Goal: Find specific fact: Find specific fact

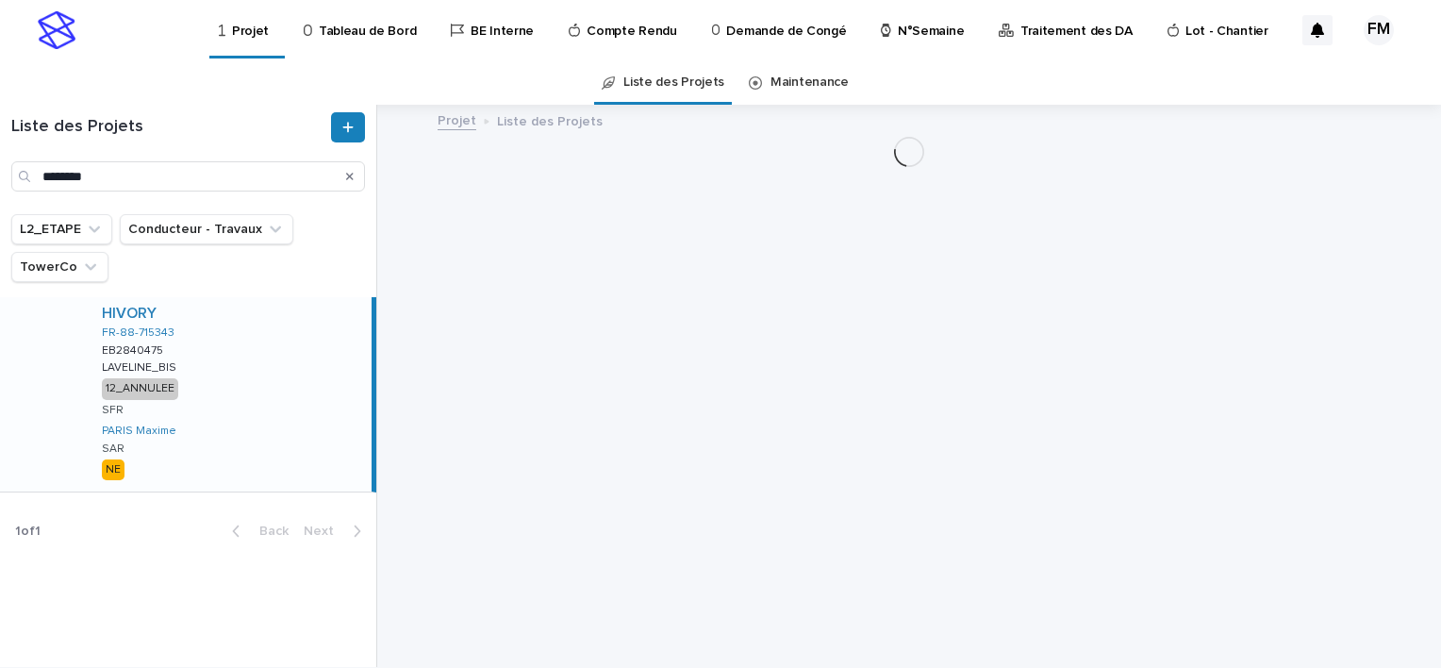
click at [389, 38] on p "Tableau de Bord" at bounding box center [367, 20] width 97 height 40
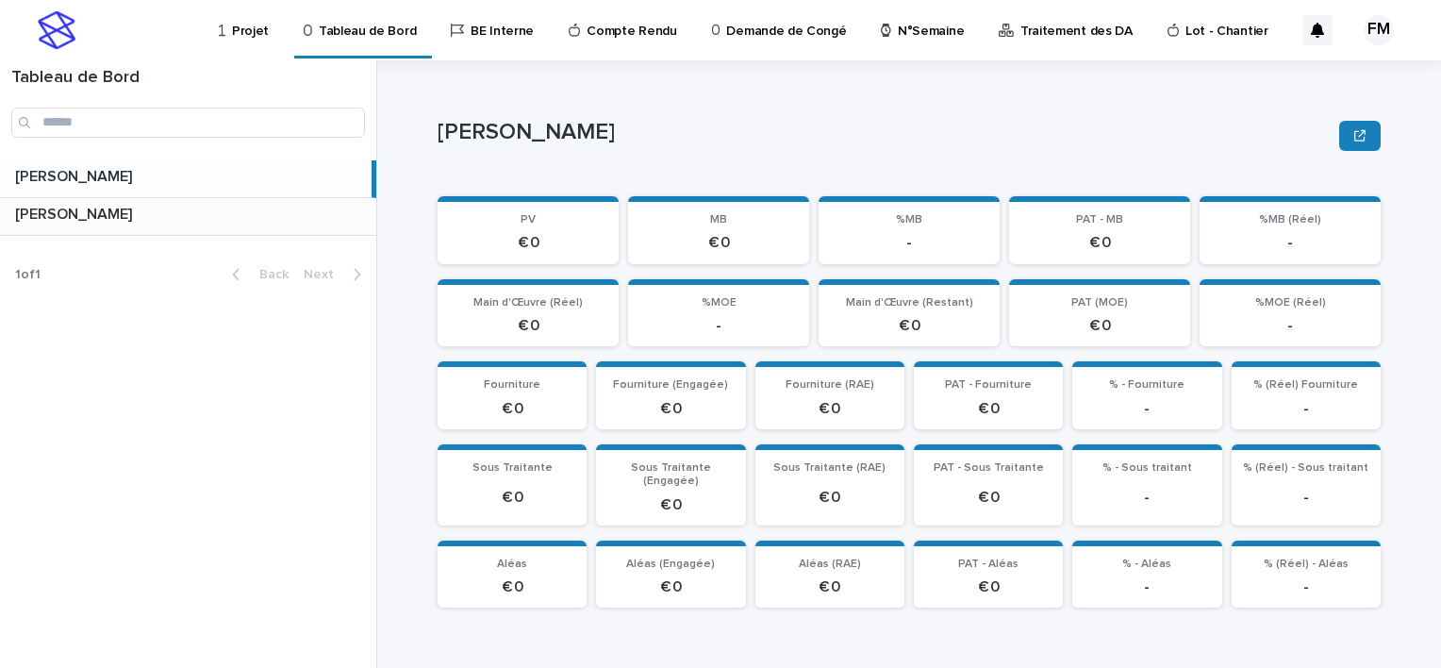
click at [225, 211] on p at bounding box center [192, 215] width 354 height 18
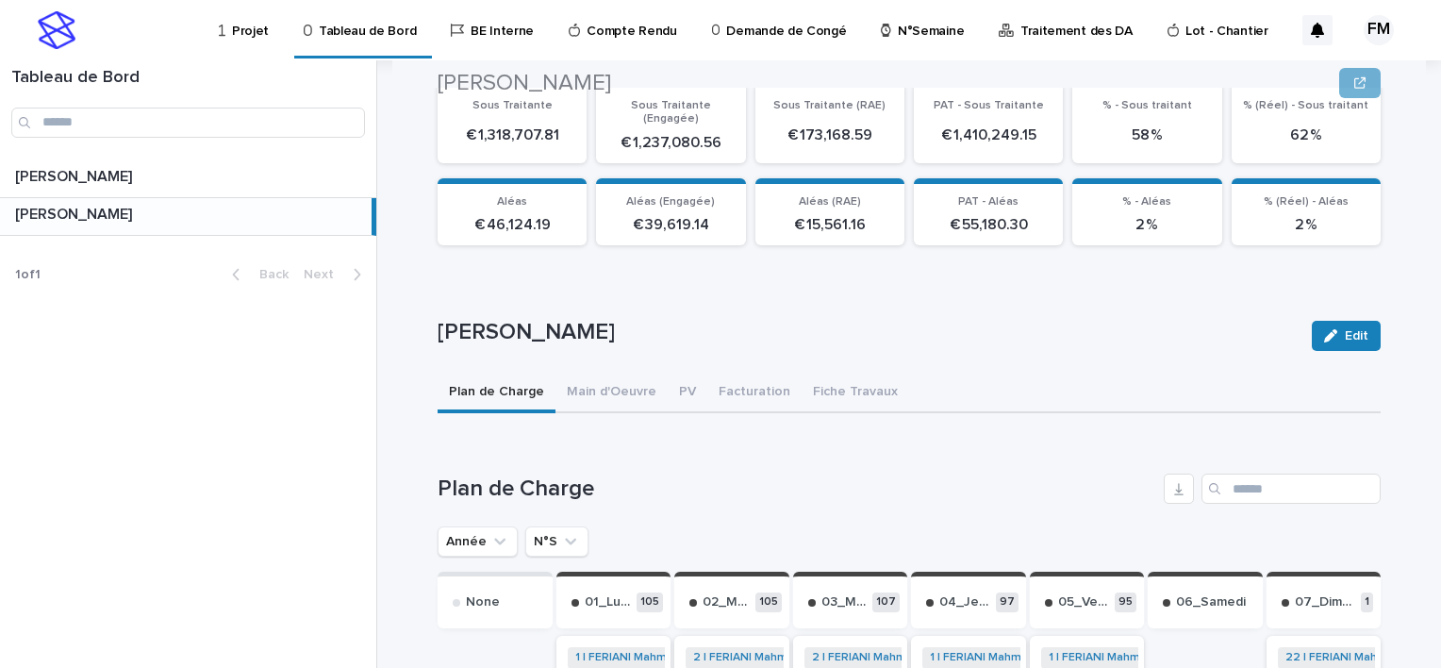
scroll to position [377, 0]
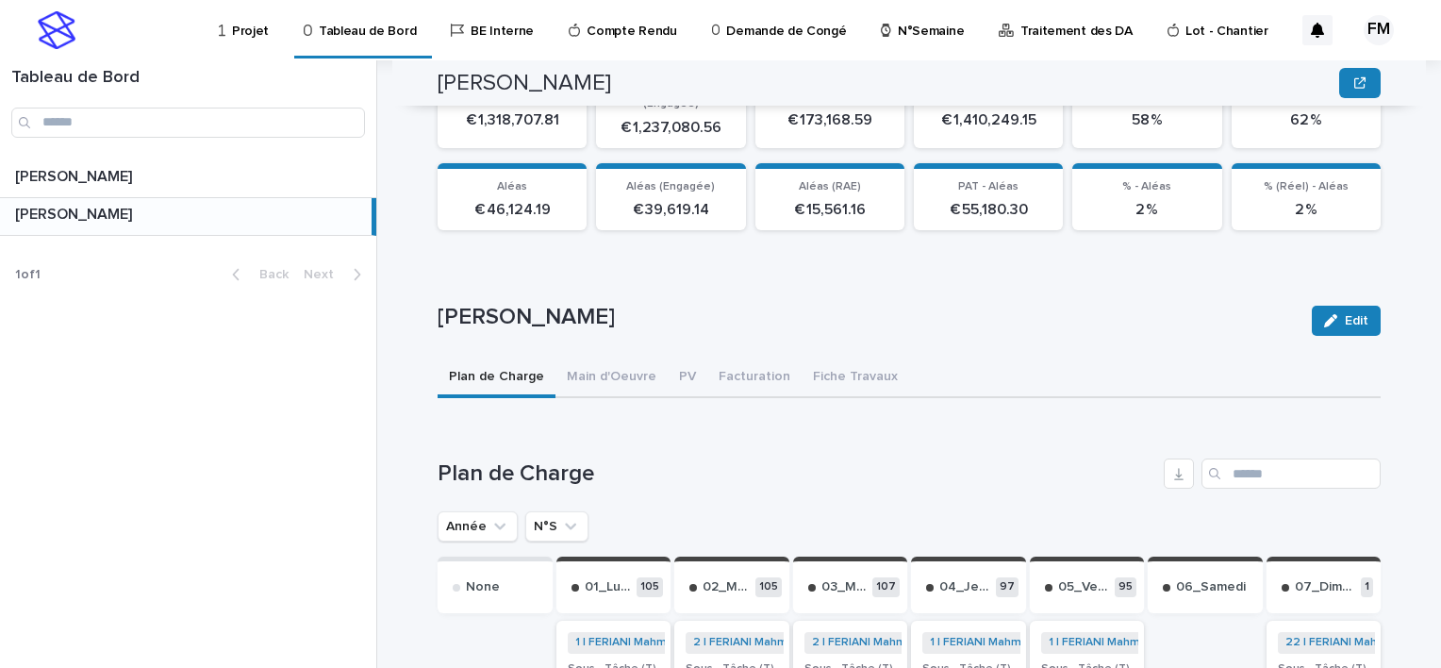
click at [546, 511] on button "N°S" at bounding box center [556, 526] width 63 height 30
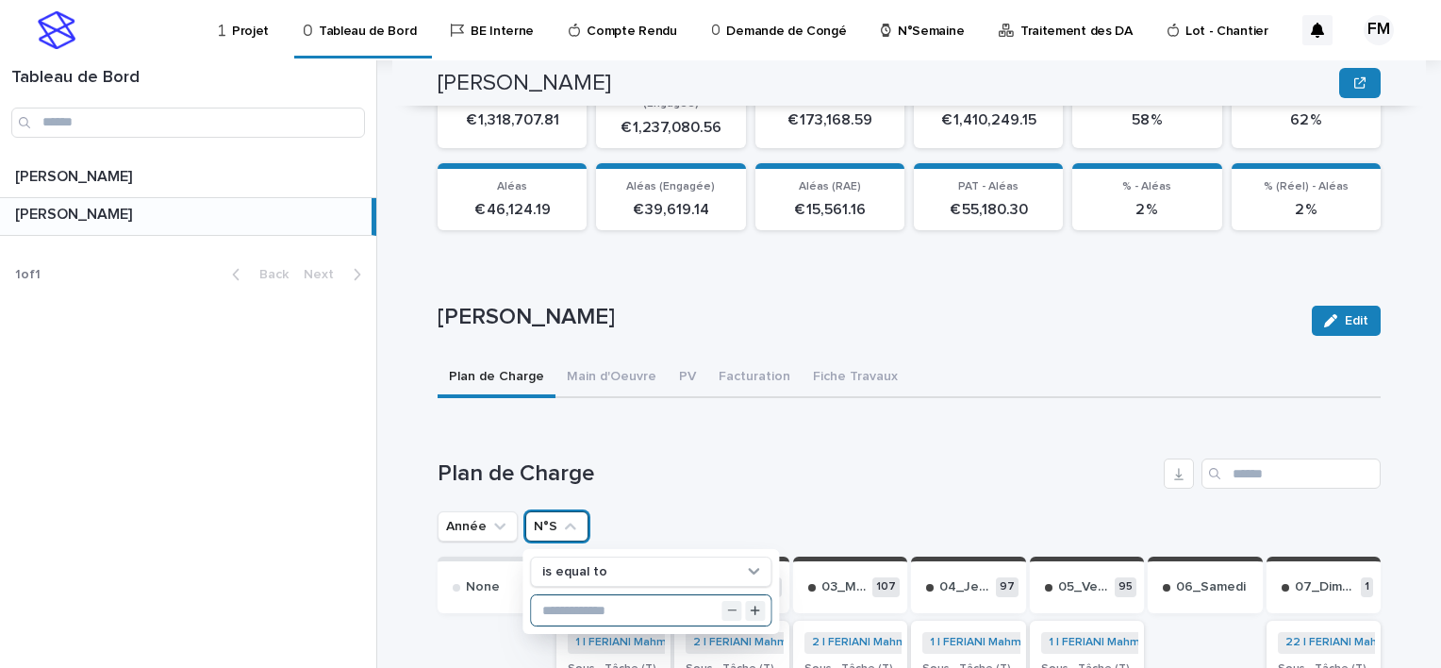
click at [639, 595] on input "text" at bounding box center [651, 610] width 240 height 30
type input "**"
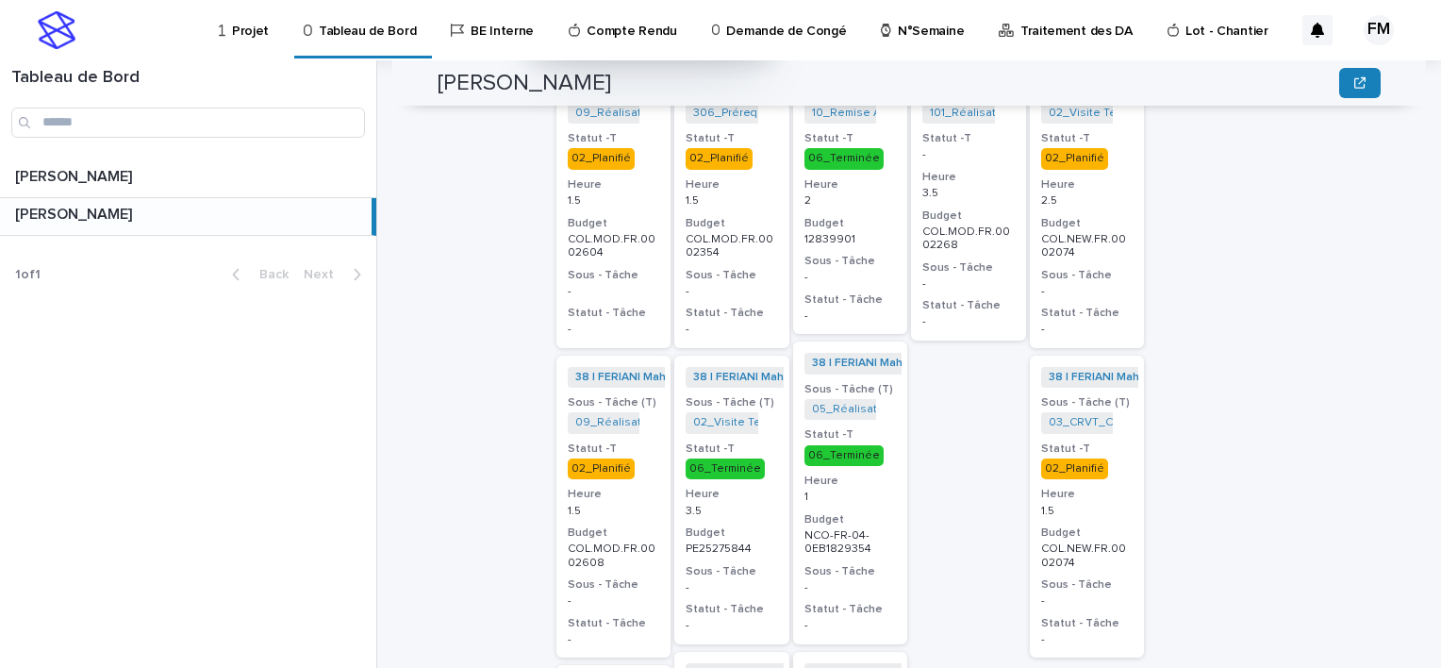
scroll to position [943, 0]
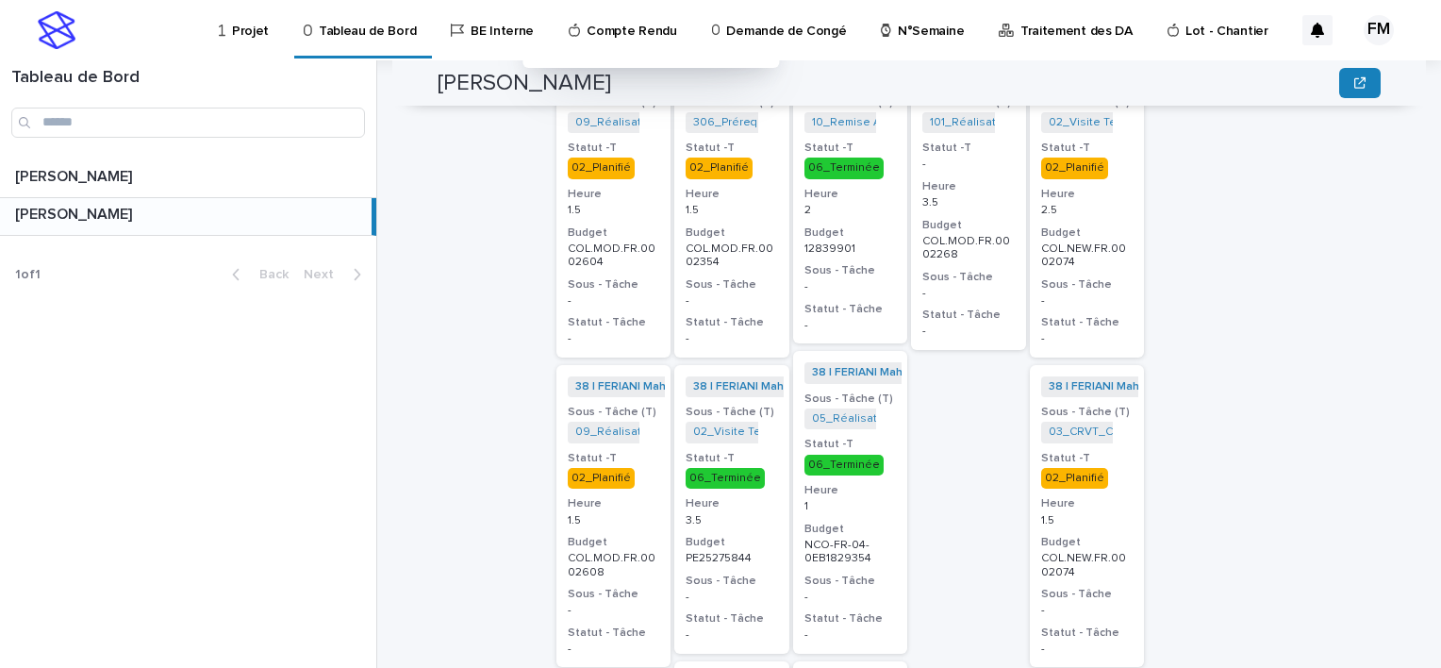
click at [1109, 332] on p "-" at bounding box center [1087, 338] width 92 height 13
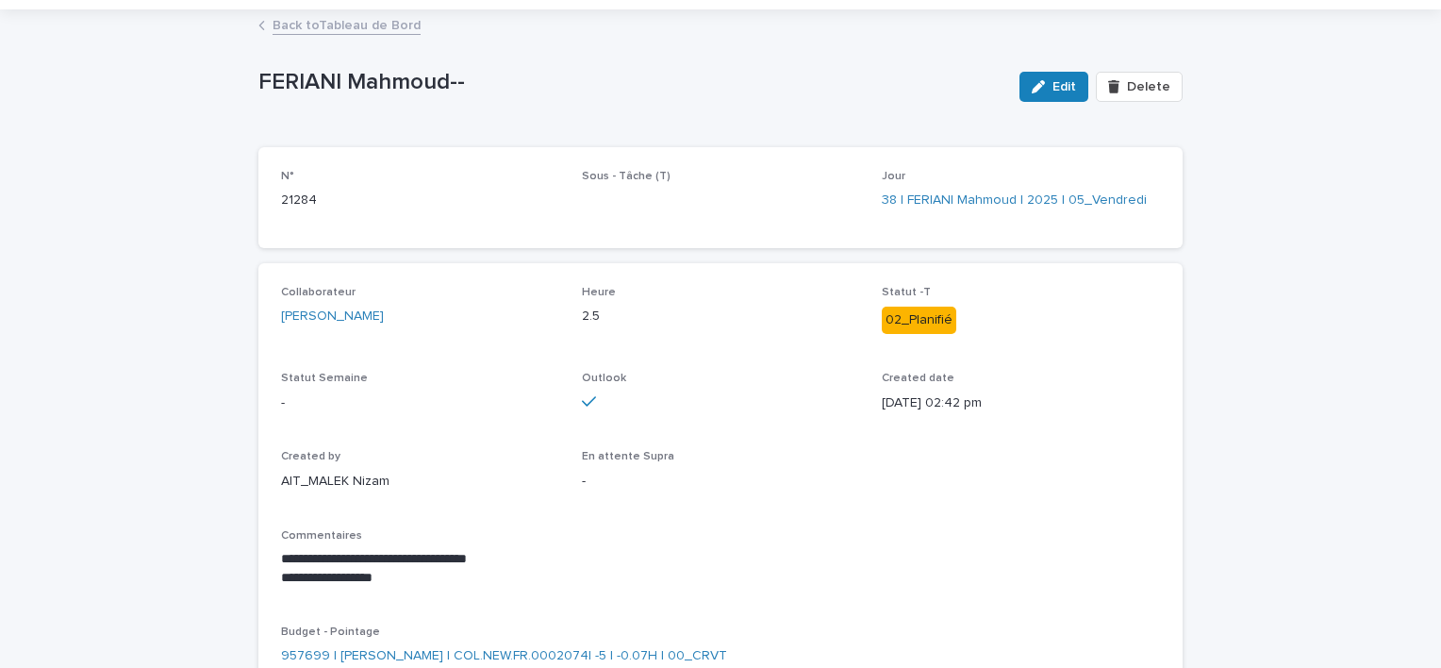
scroll to position [100, 0]
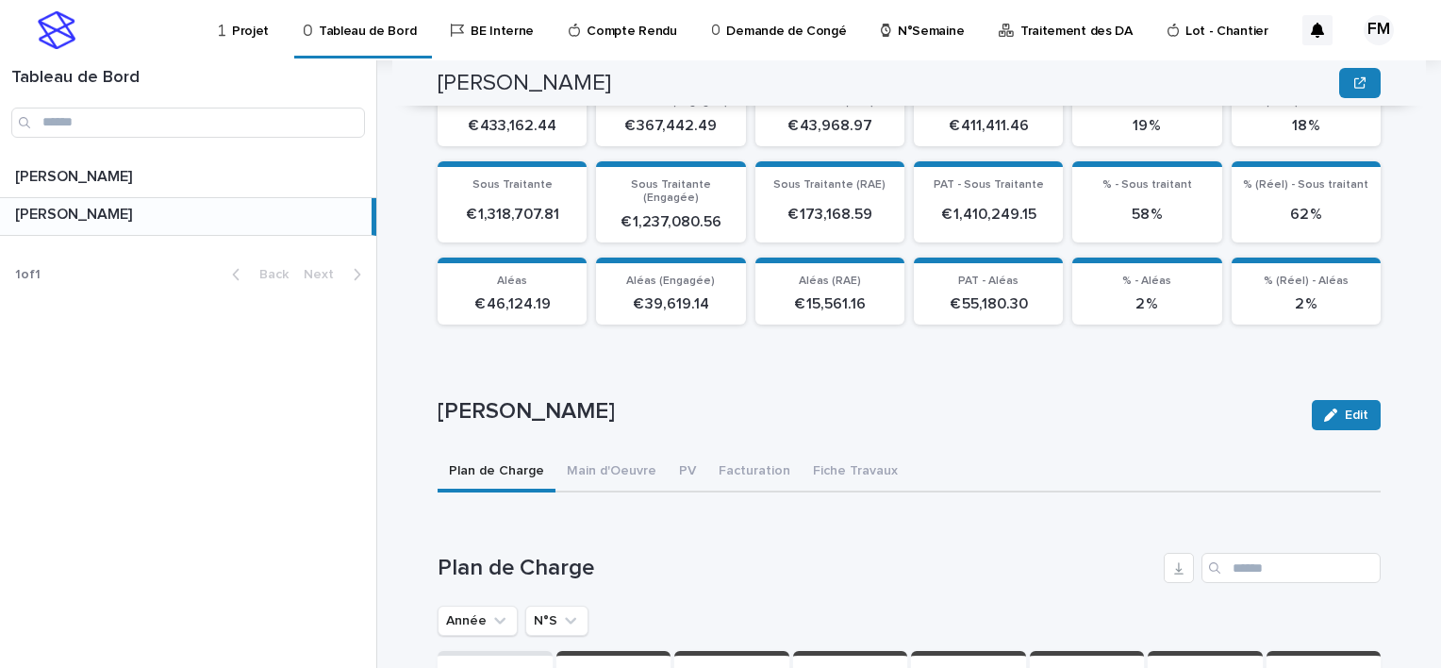
scroll to position [355, 0]
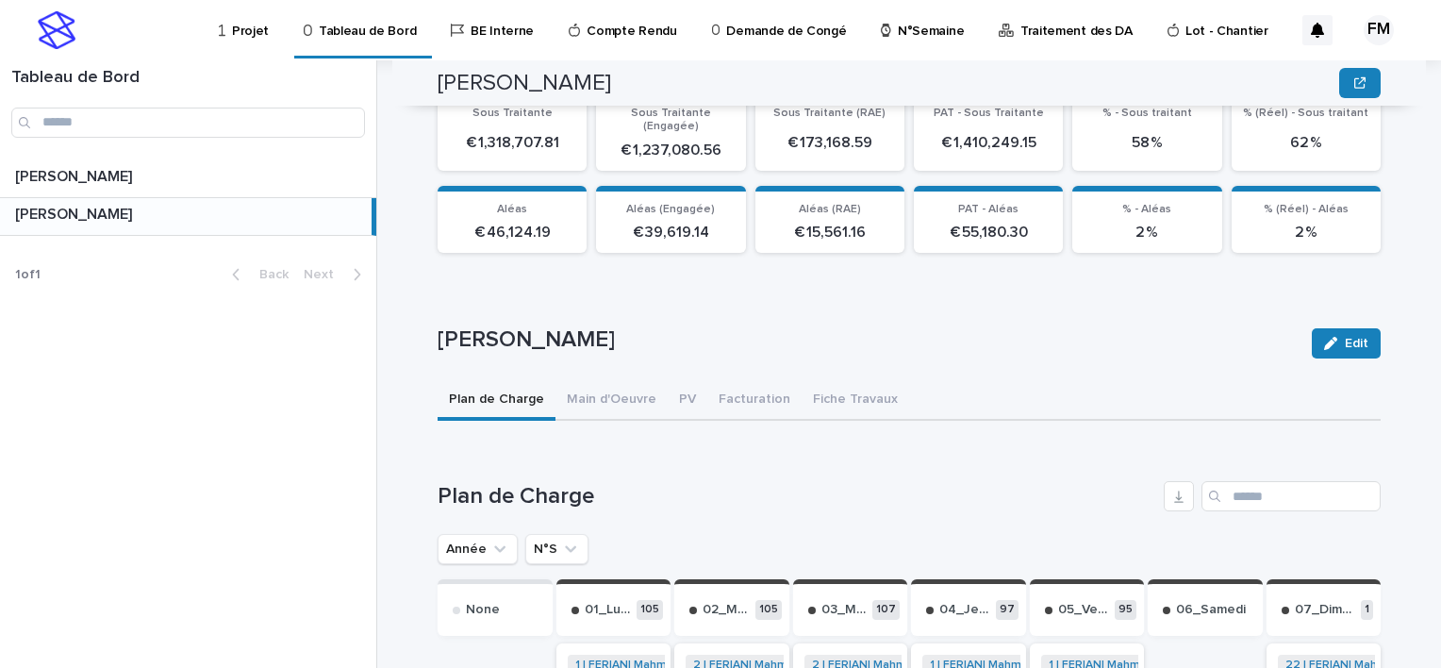
click at [561, 530] on ul "Année N°S" at bounding box center [513, 549] width 158 height 38
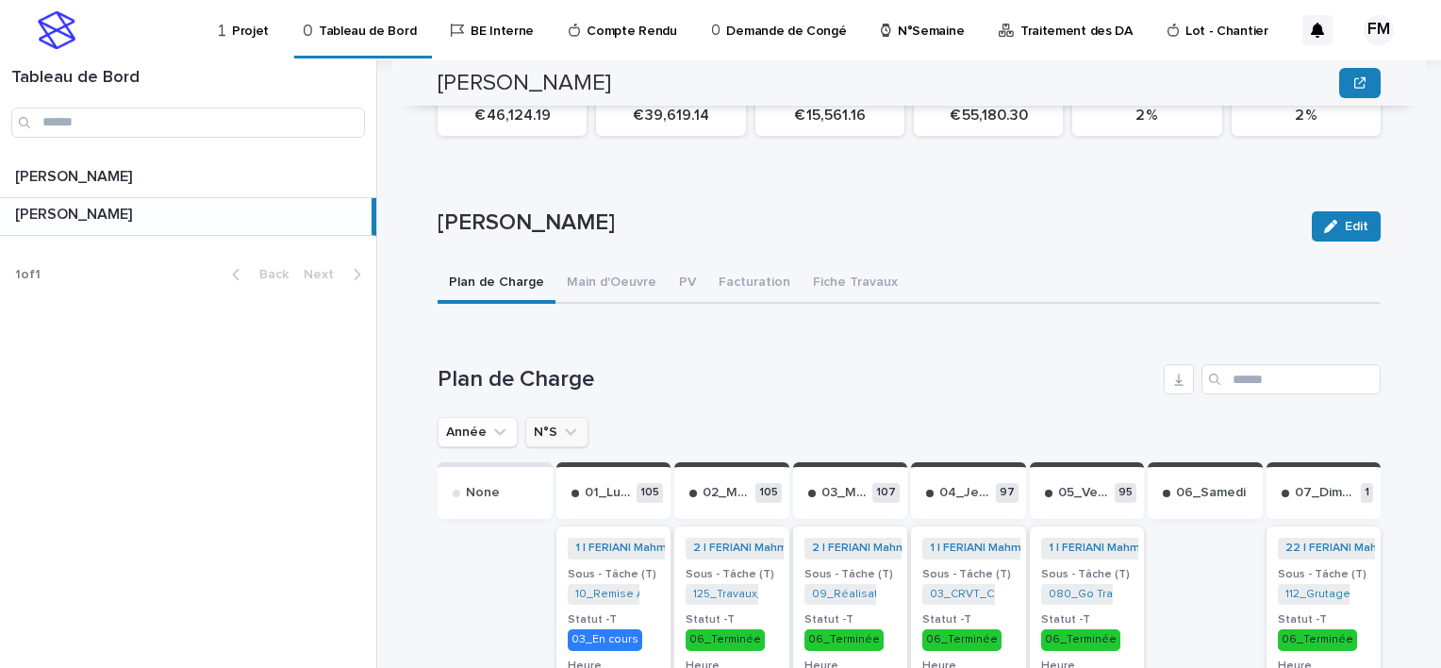
drag, startPoint x: 551, startPoint y: 385, endPoint x: 551, endPoint y: 412, distance: 27.4
click at [561, 423] on icon "N°S" at bounding box center [570, 432] width 19 height 19
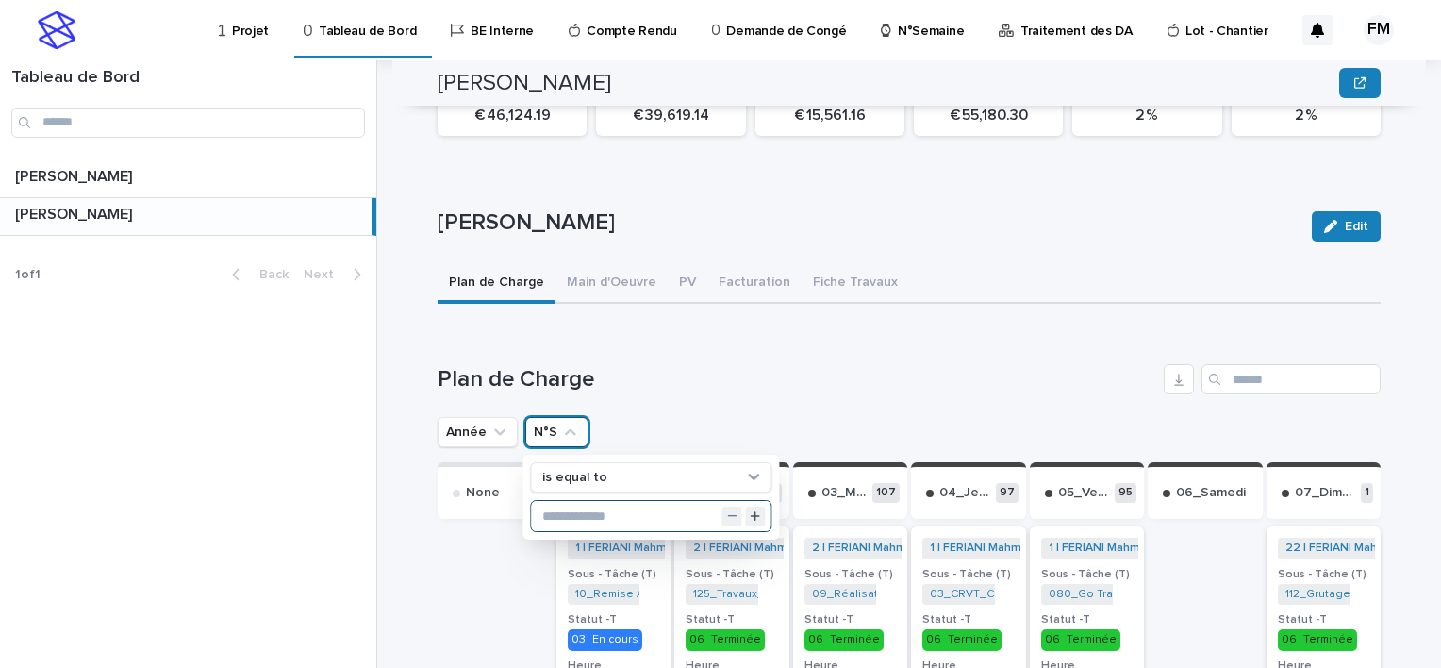
click at [559, 501] on input "text" at bounding box center [651, 516] width 240 height 30
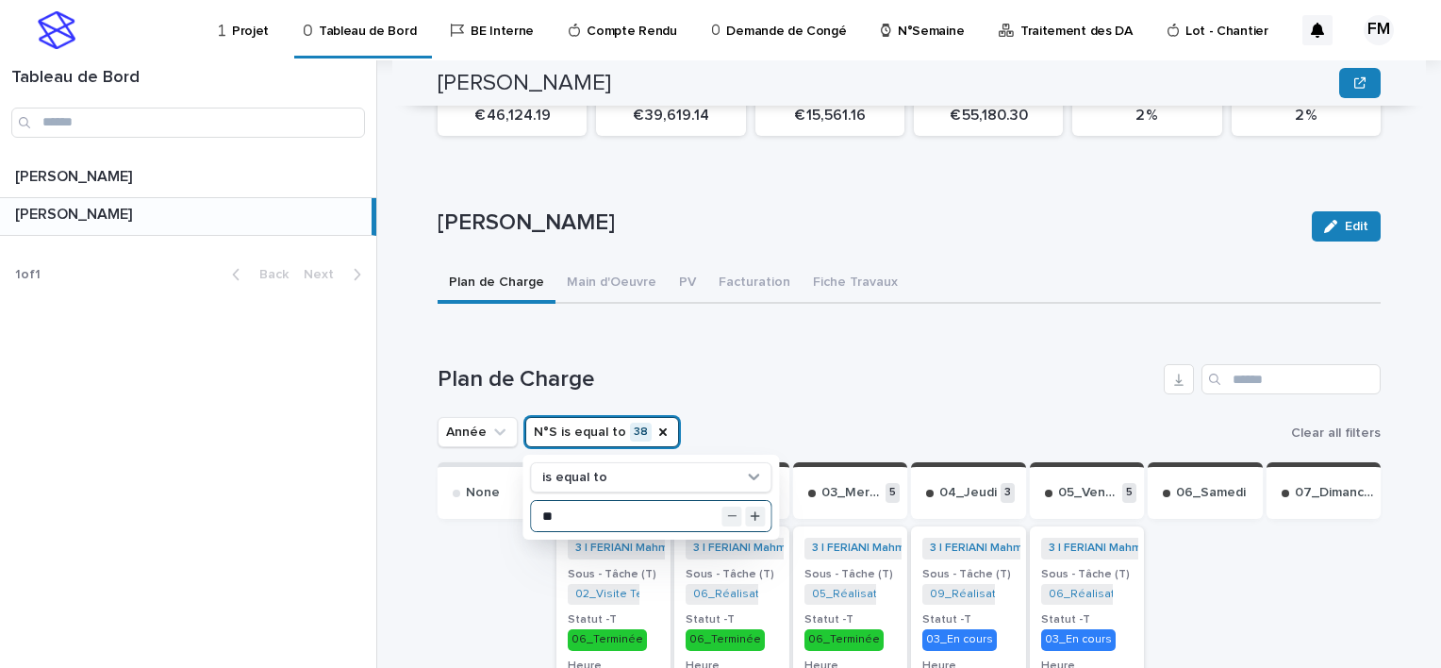
type input "**"
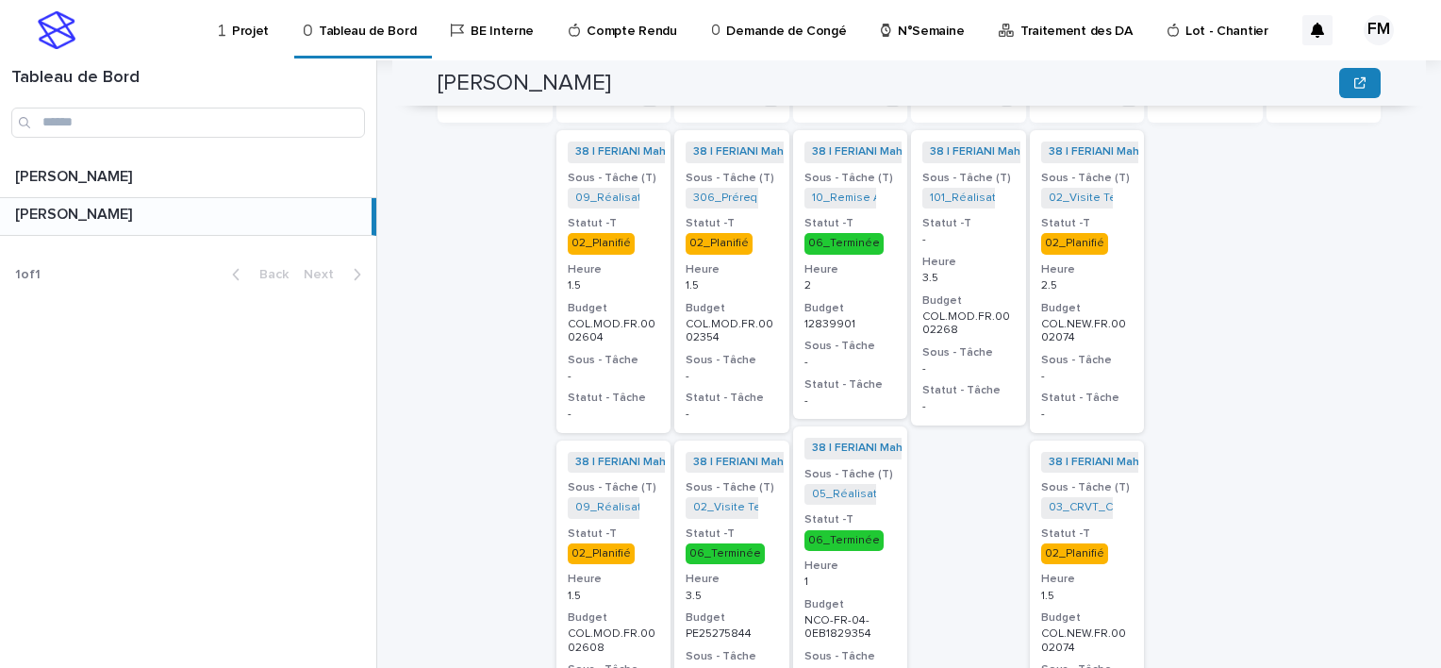
scroll to position [943, 0]
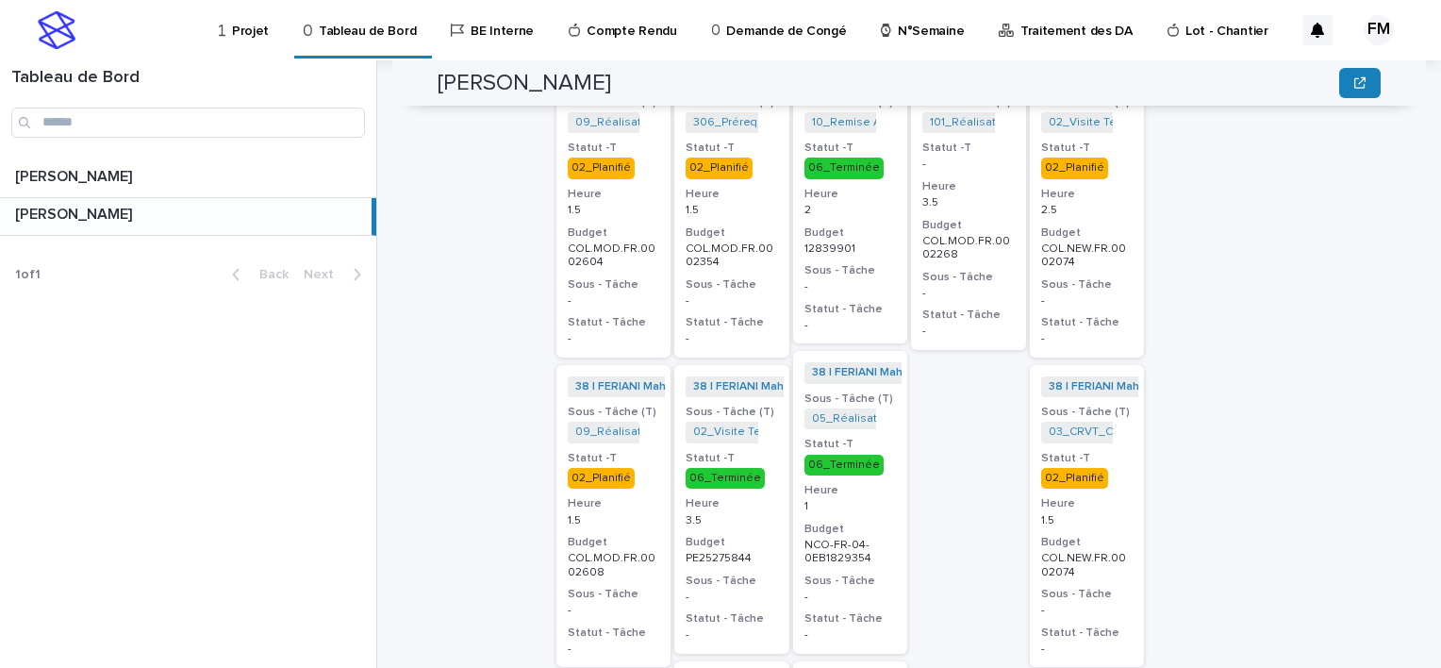
click at [1115, 514] on p "1.5" at bounding box center [1087, 520] width 92 height 13
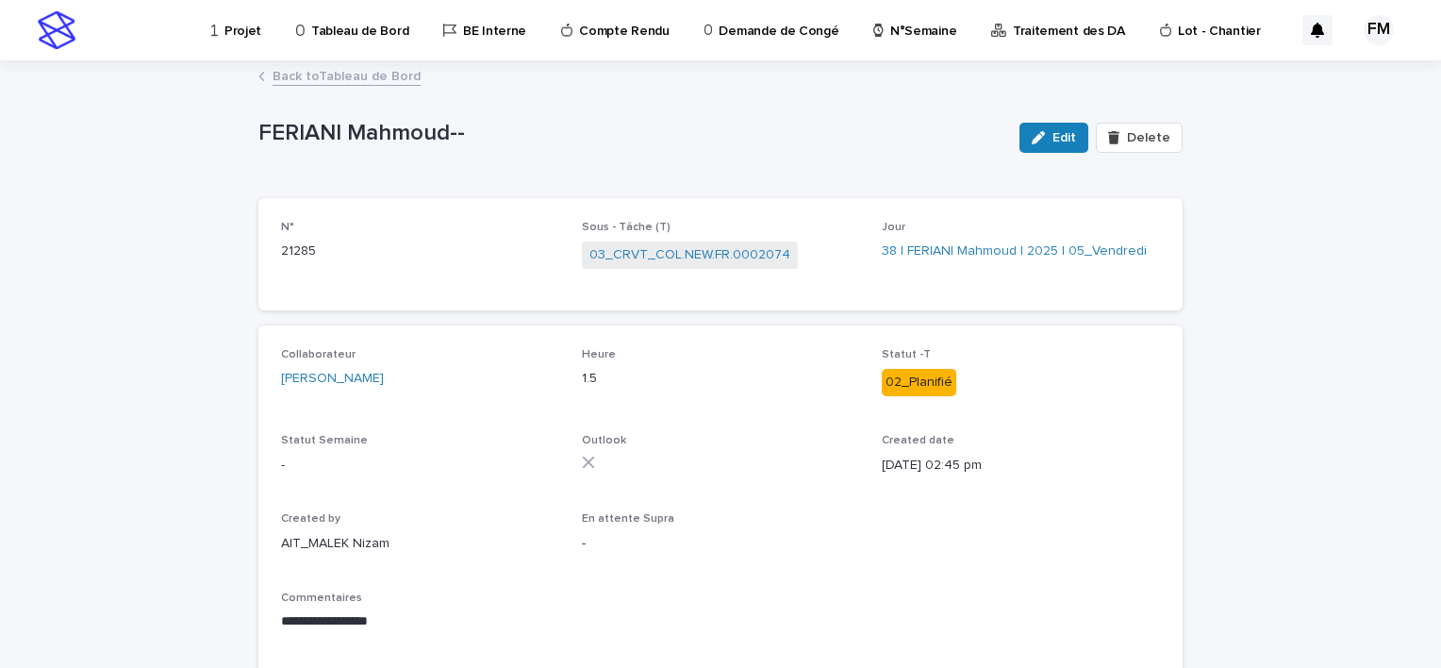
click at [329, 87] on div "Back to Tableau de Bord" at bounding box center [720, 77] width 943 height 26
click at [329, 83] on link "Back to Tableau de Bord" at bounding box center [347, 75] width 148 height 22
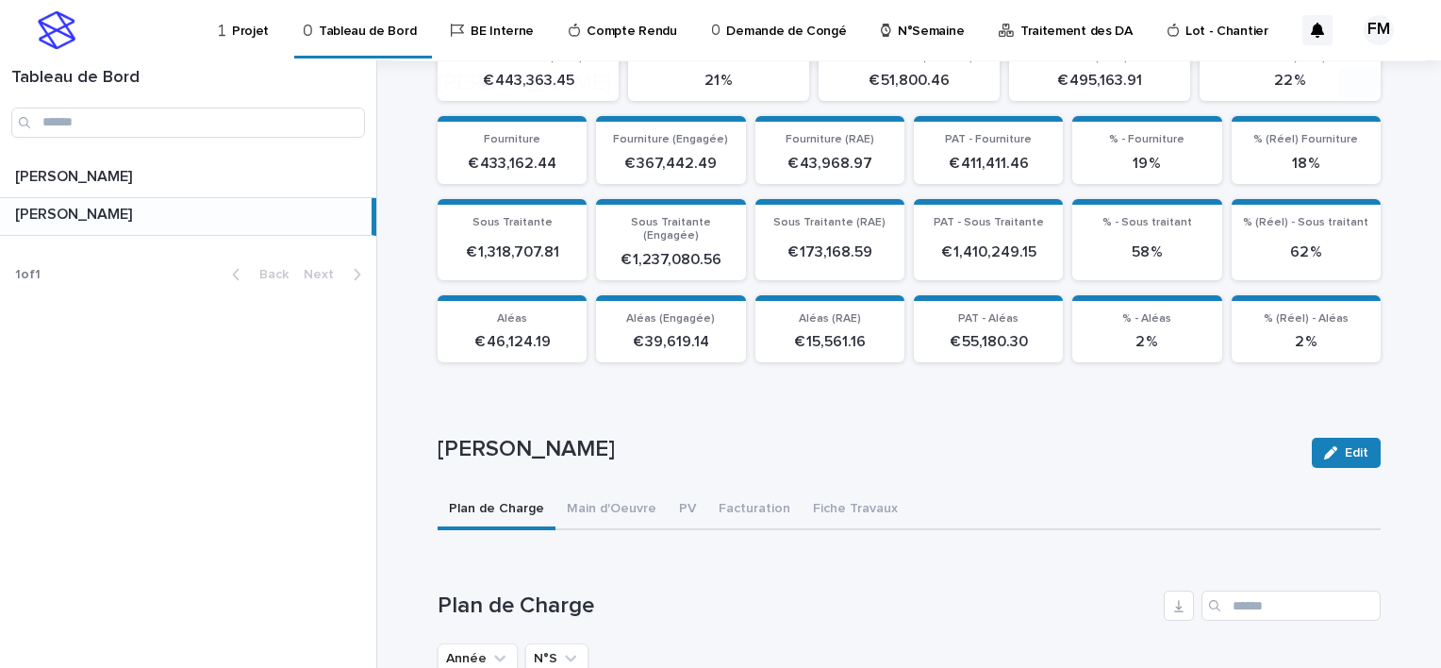
scroll to position [377, 0]
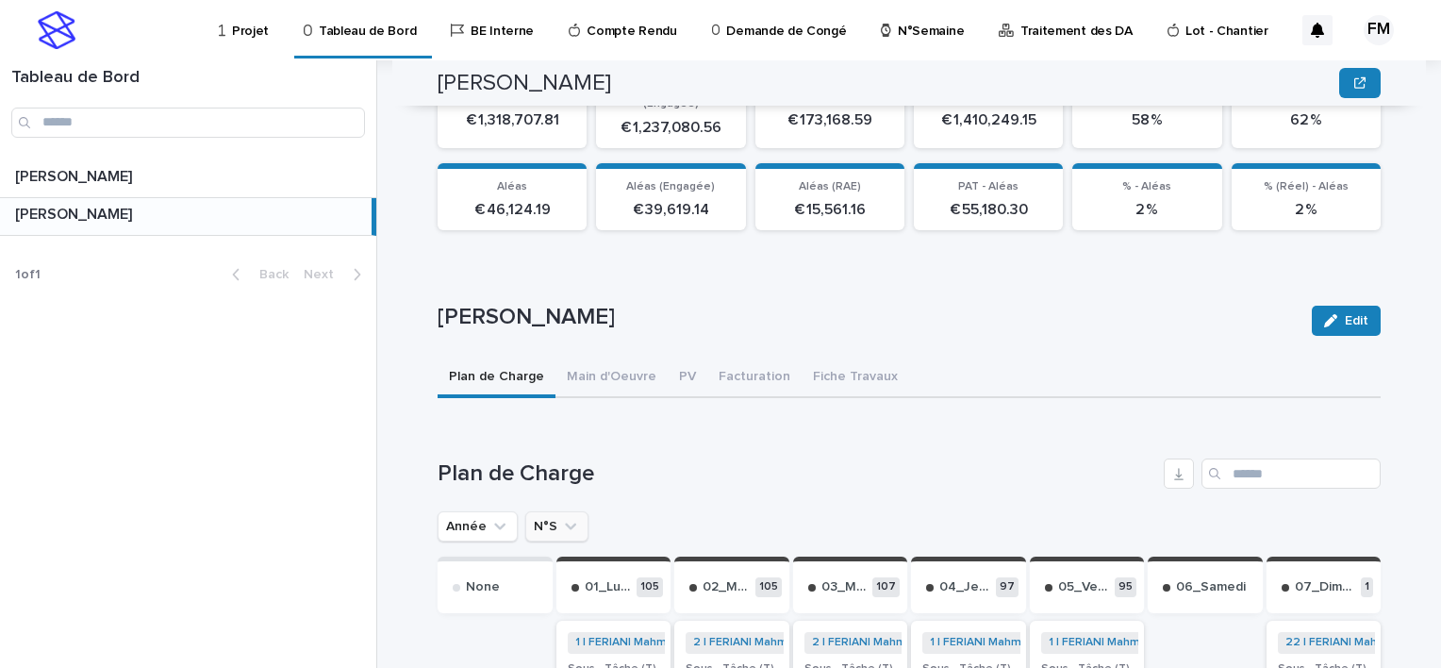
click at [547, 511] on button "N°S" at bounding box center [556, 526] width 63 height 30
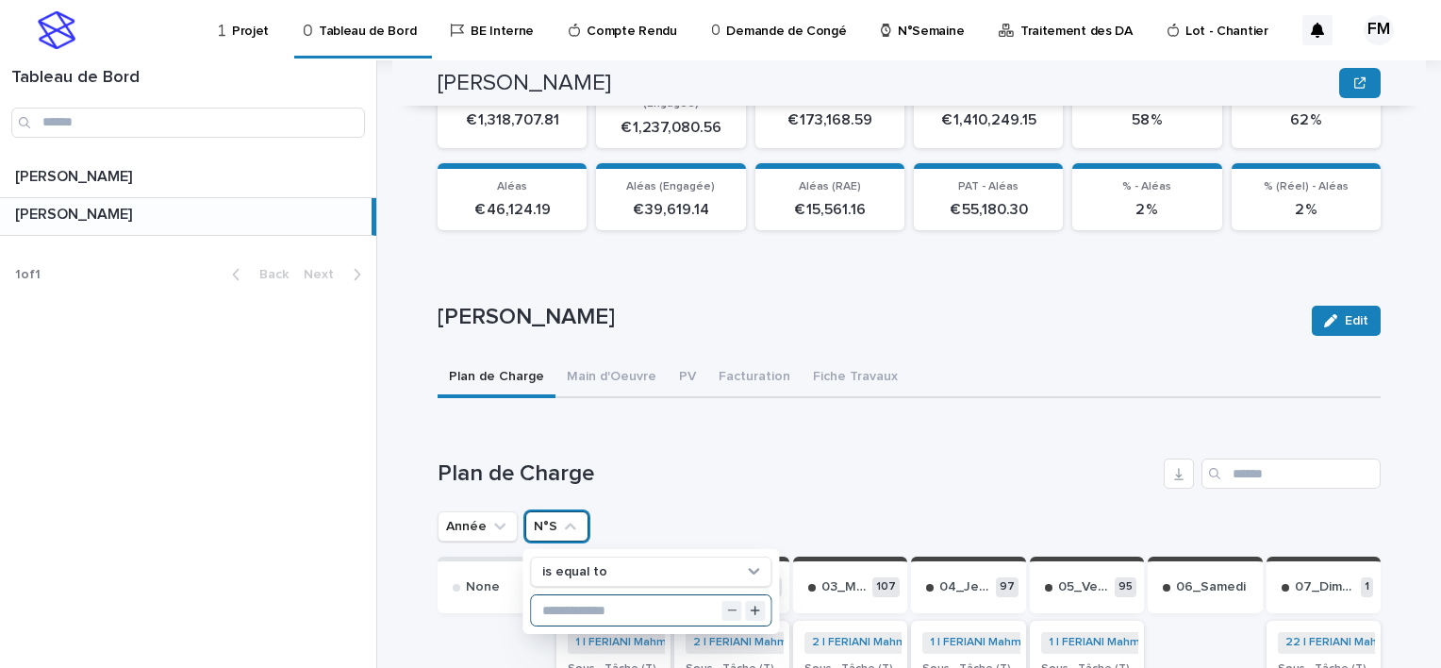
click at [545, 595] on input "text" at bounding box center [651, 610] width 240 height 30
type input "**"
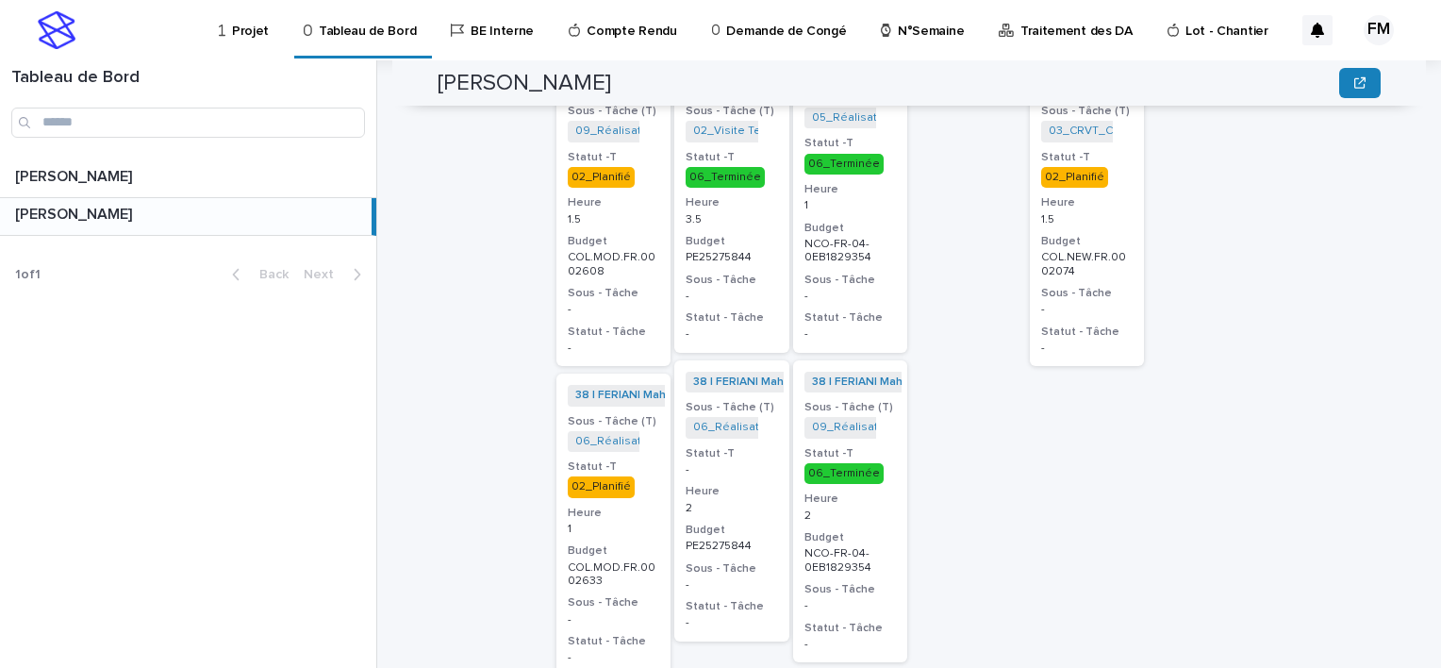
scroll to position [1132, 0]
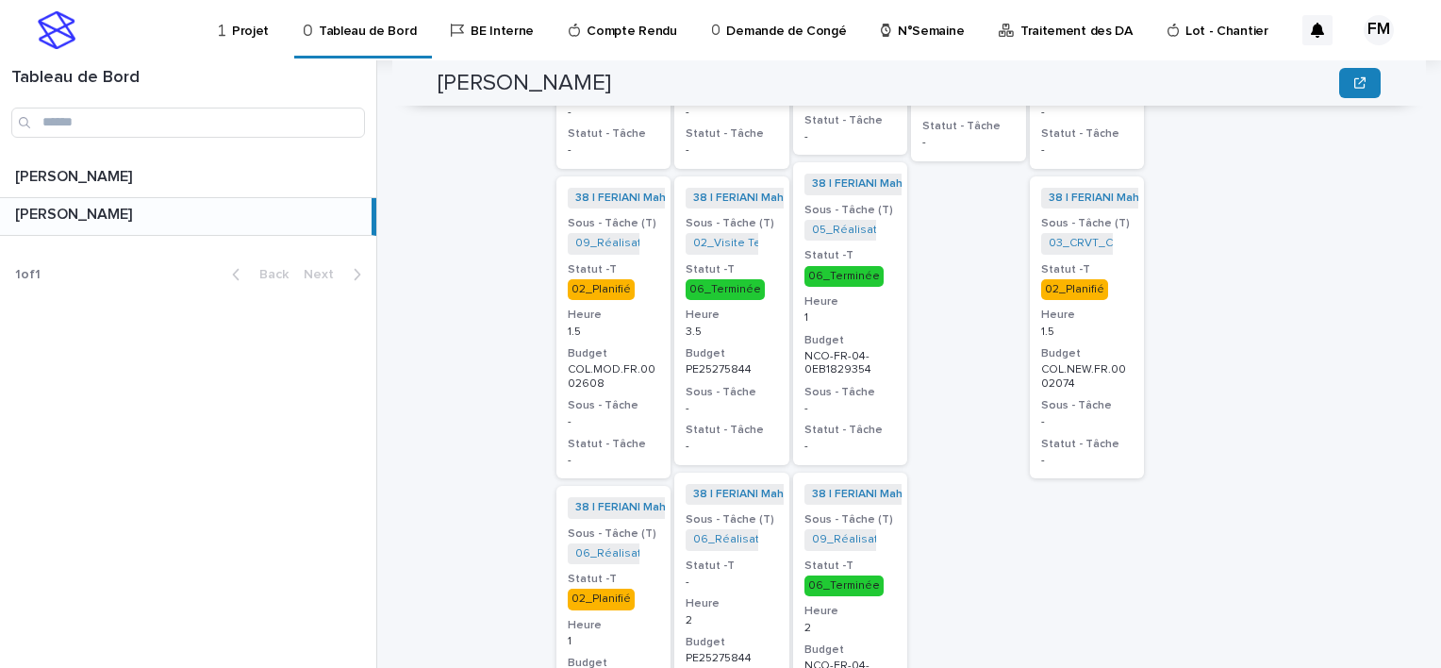
click at [773, 401] on div "38 | FERIANI Mahmoud | 2025 + 0 Sous - Tâche (T) 02_Visite Technique_PE25275844…" at bounding box center [731, 320] width 115 height 289
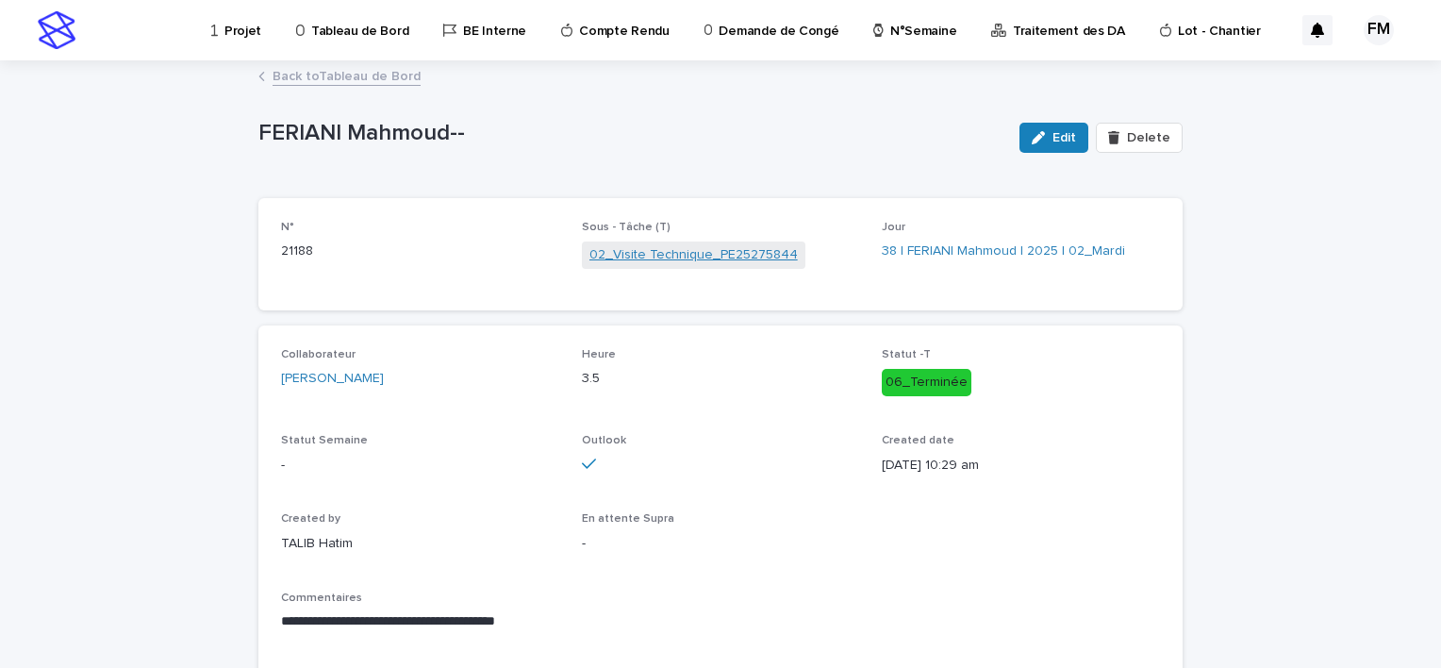
click at [717, 254] on link "02_Visite Technique_PE25275844" at bounding box center [694, 255] width 208 height 20
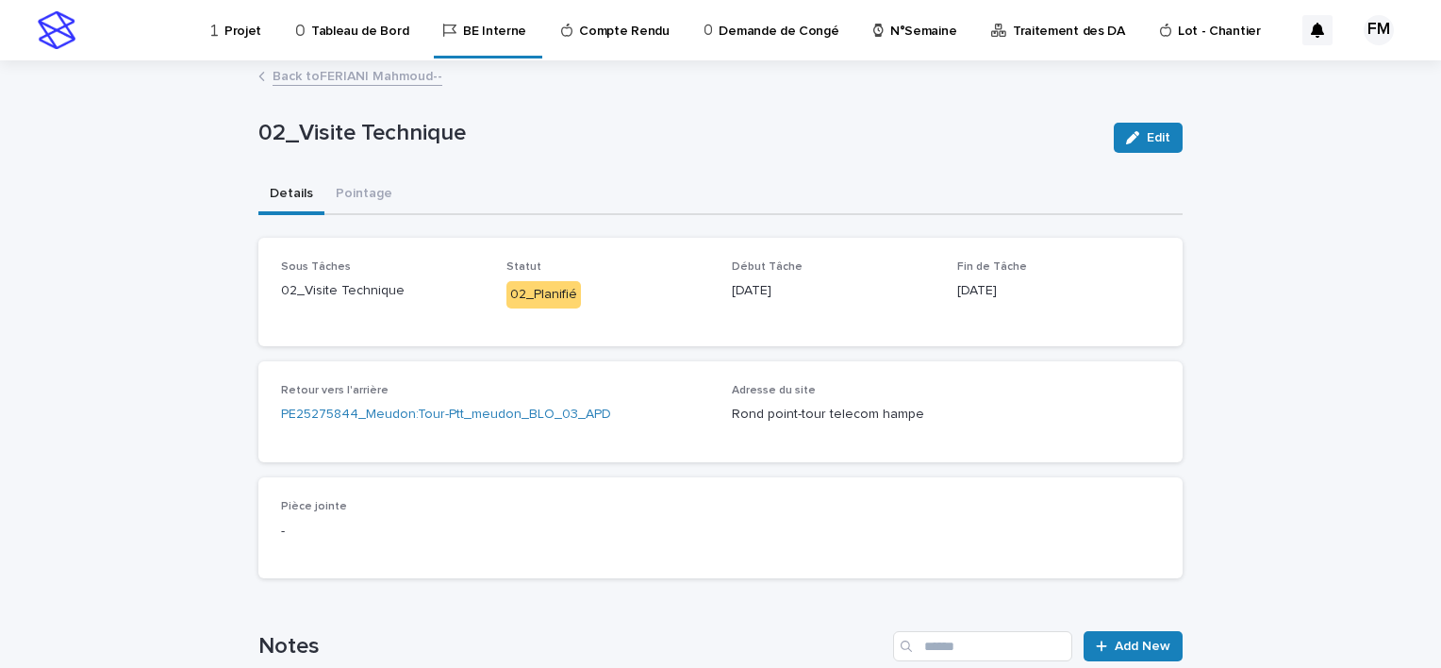
click at [479, 404] on div "Retour vers l'arrière PE25275844_Meudon:Tour-Ptt_meudon_BLO_03_APD" at bounding box center [495, 412] width 428 height 56
click at [478, 407] on link "PE25275844_Meudon:Tour-Ptt_meudon_BLO_03_APD" at bounding box center [446, 415] width 330 height 20
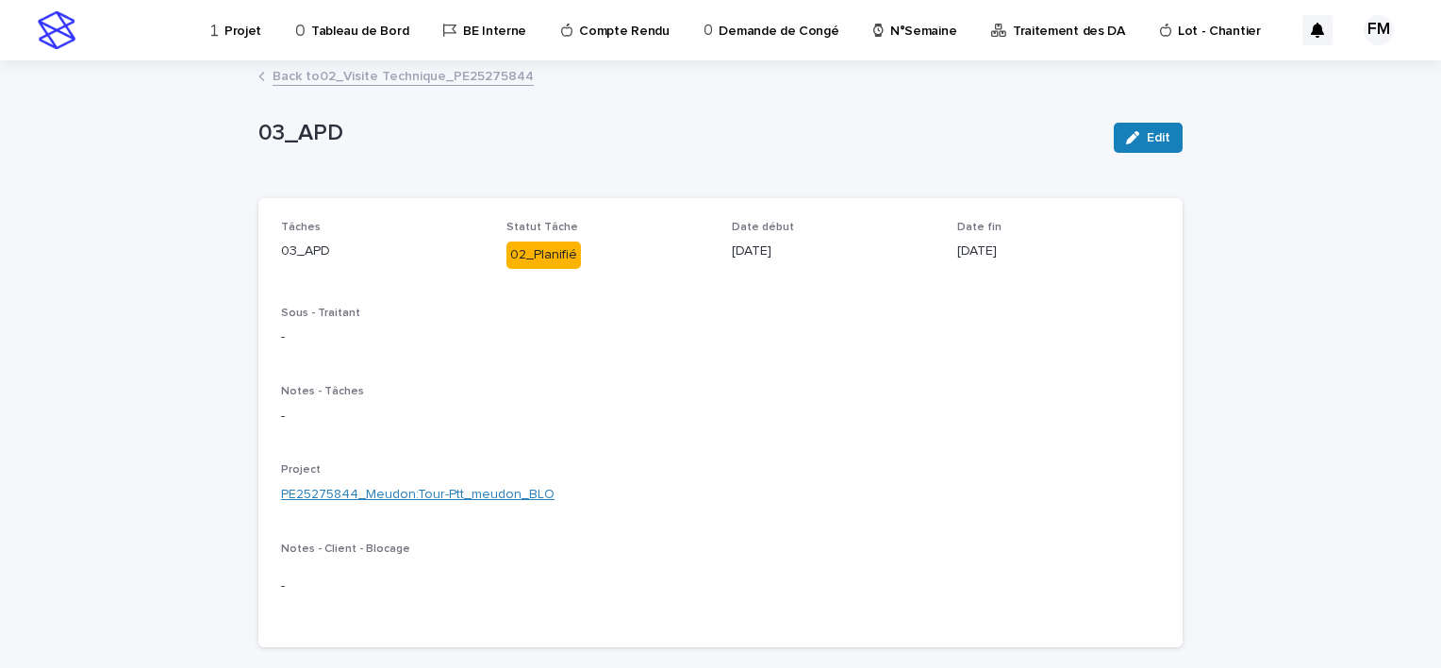
click at [422, 499] on link "PE25275844_Meudon:Tour-Ptt_meudon_BLO" at bounding box center [418, 495] width 274 height 20
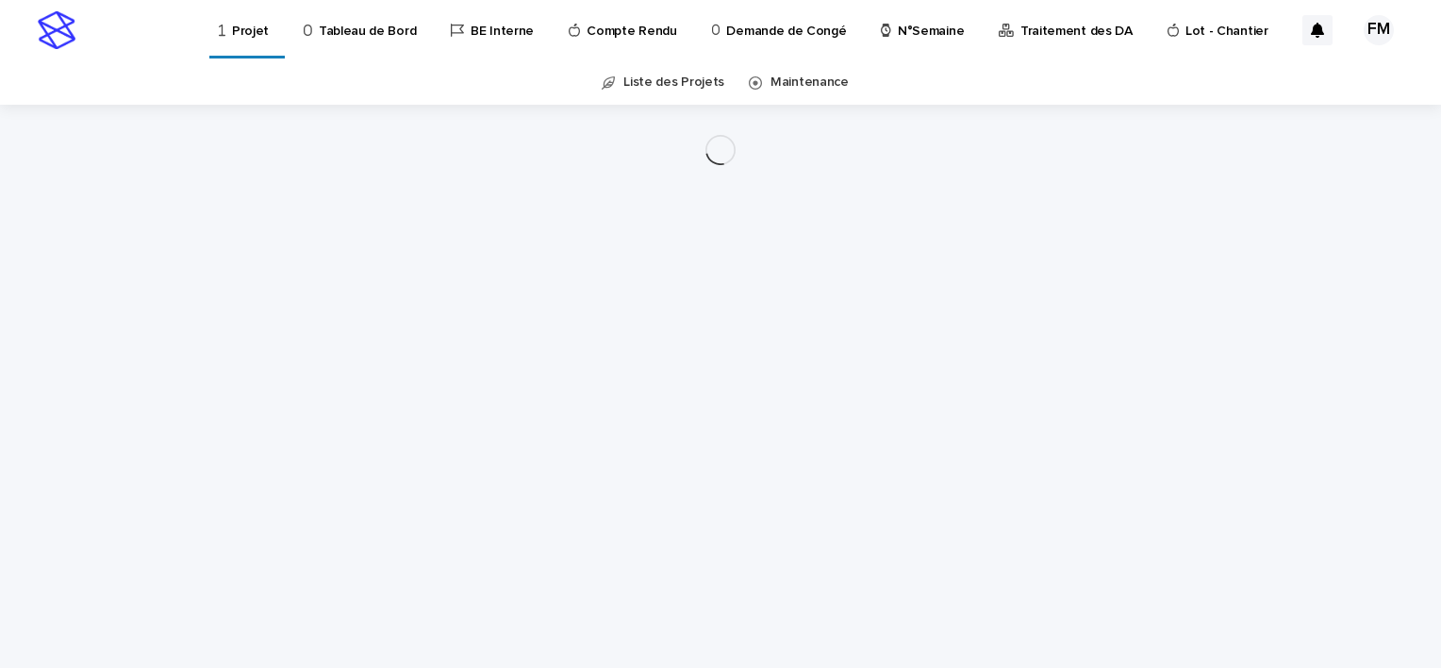
click at [423, 496] on div "Loading... Saving… Loading... Saving…" at bounding box center [720, 363] width 943 height 516
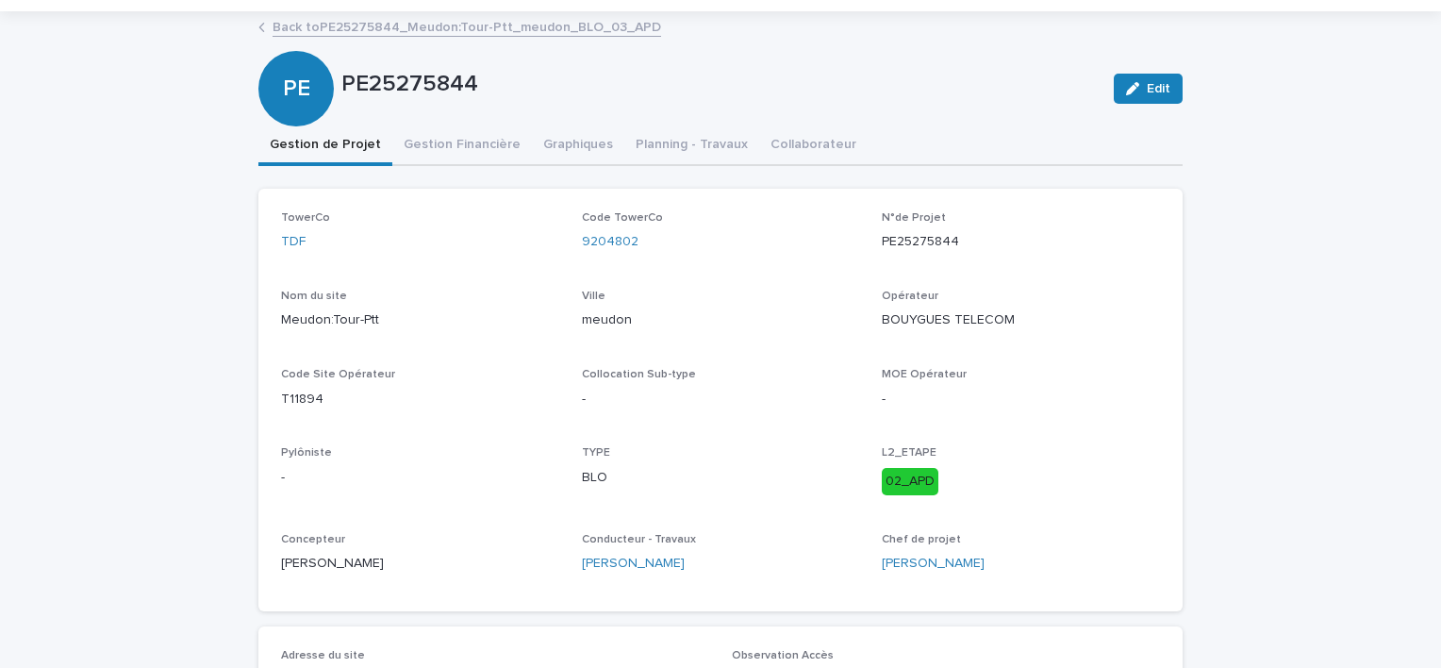
scroll to position [94, 0]
drag, startPoint x: 347, startPoint y: 319, endPoint x: 260, endPoint y: 319, distance: 86.8
click at [260, 319] on div "TowerCo TDF Code TowerCo 9204802 N°de Projet PE25275844 Nom du site Meudon:Tour…" at bounding box center [720, 399] width 924 height 423
copy p "Meudon:Tour-Ptt"
drag, startPoint x: 649, startPoint y: 238, endPoint x: 568, endPoint y: 238, distance: 81.1
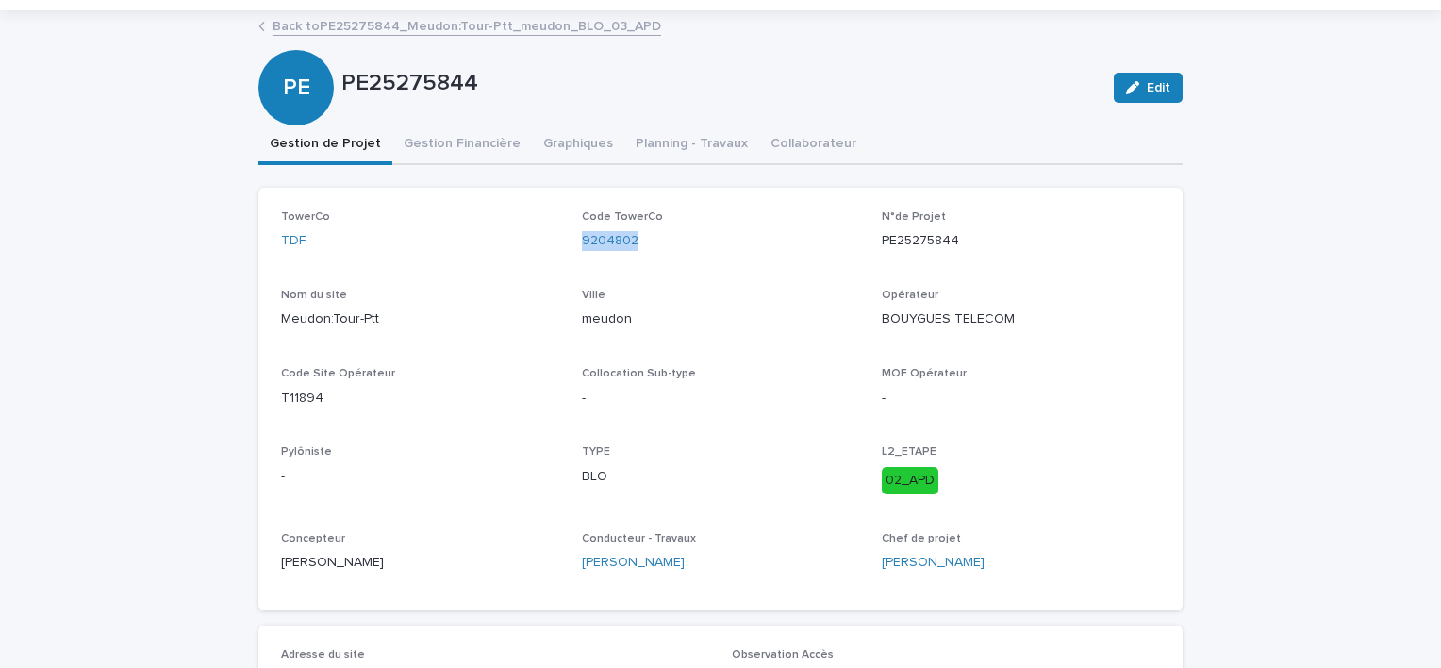
click at [568, 238] on div "TowerCo TDF Code TowerCo 9204802 N°de Projet PE25275844 Nom du site Meudon:Tour…" at bounding box center [720, 398] width 879 height 377
copy link "9204802"
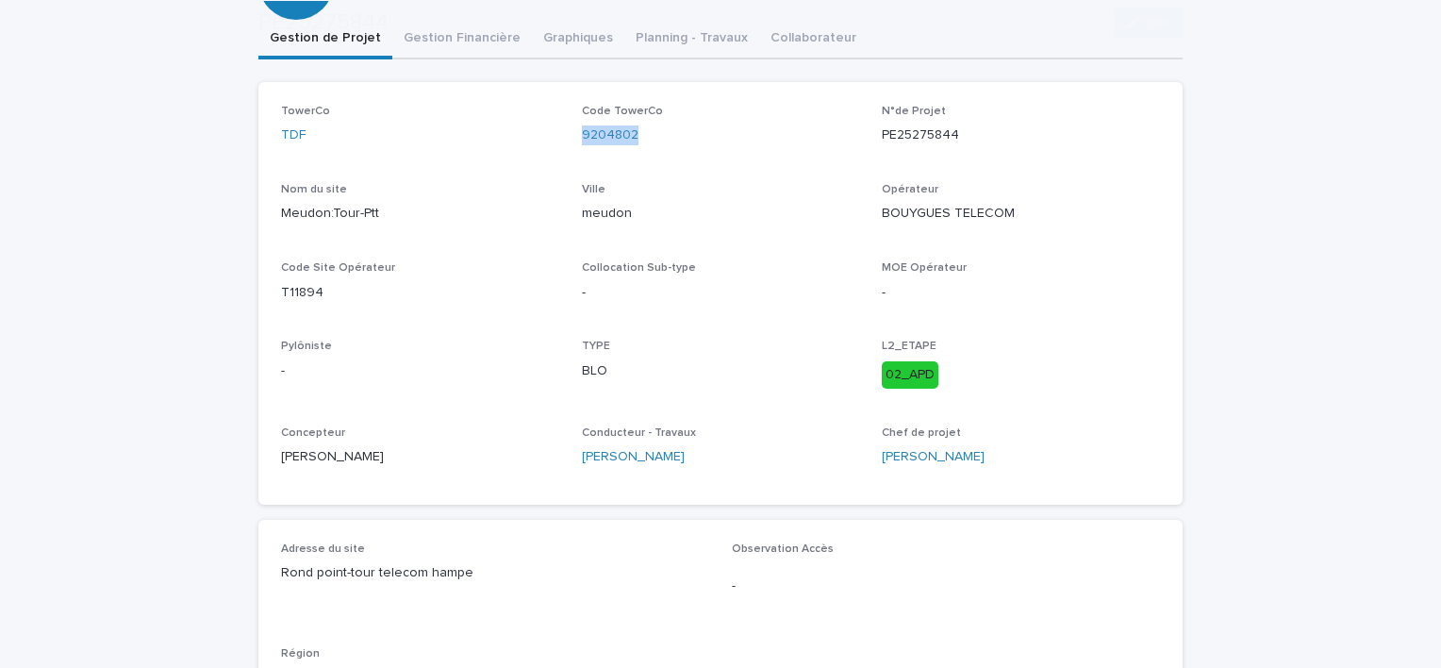
scroll to position [283, 0]
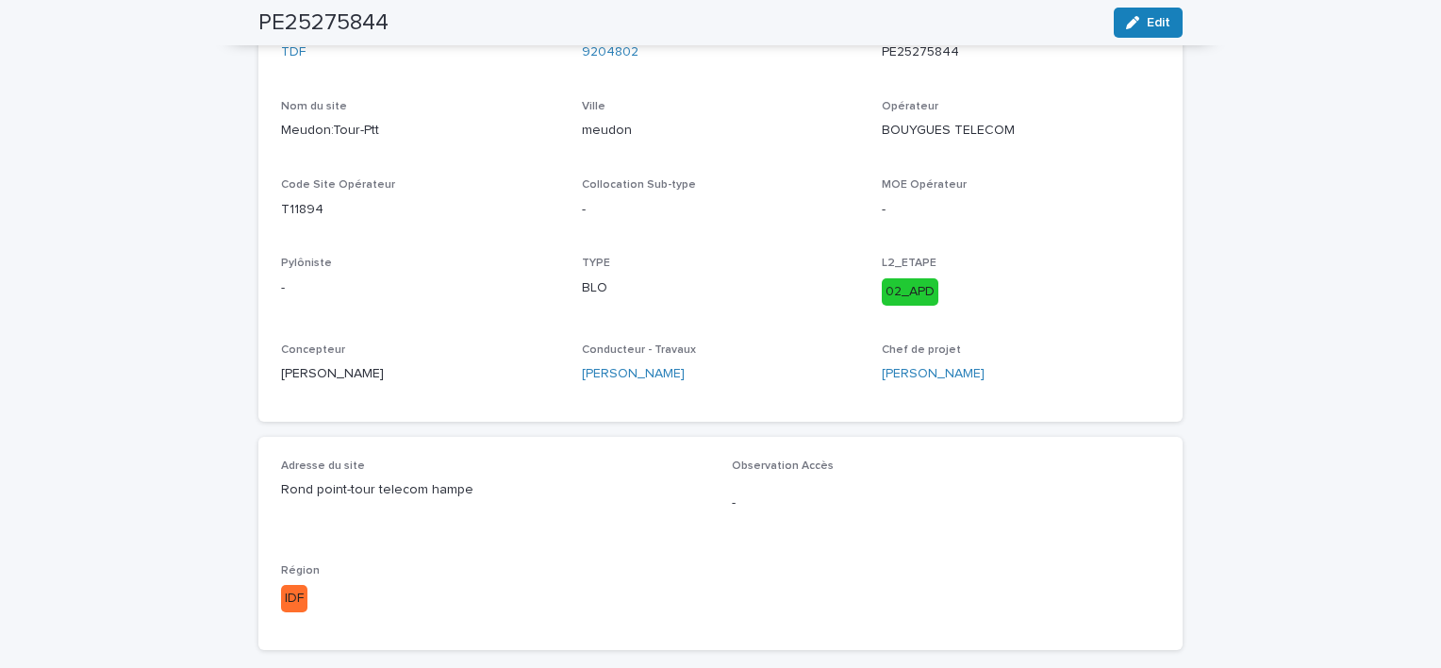
click at [366, 491] on p "Rond point-tour telecom hampe" at bounding box center [495, 490] width 428 height 20
copy p "Rond point-tour telecom hampe"
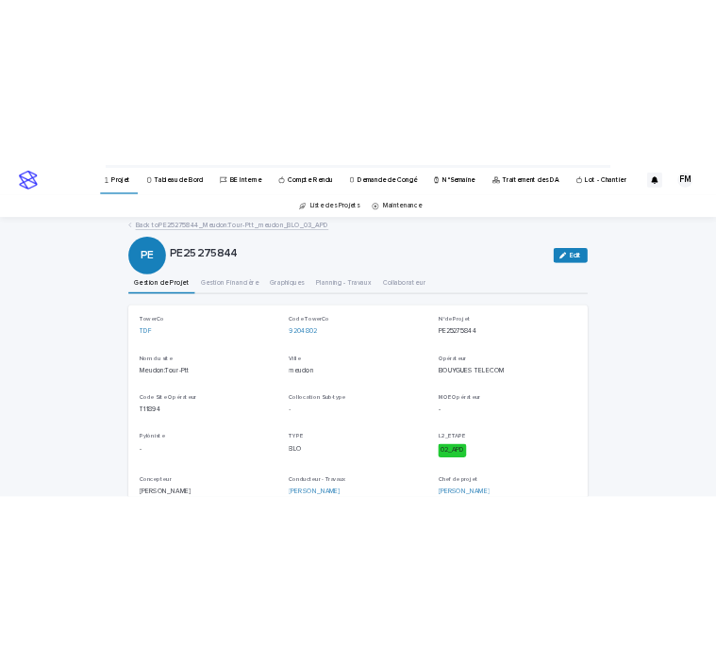
scroll to position [0, 0]
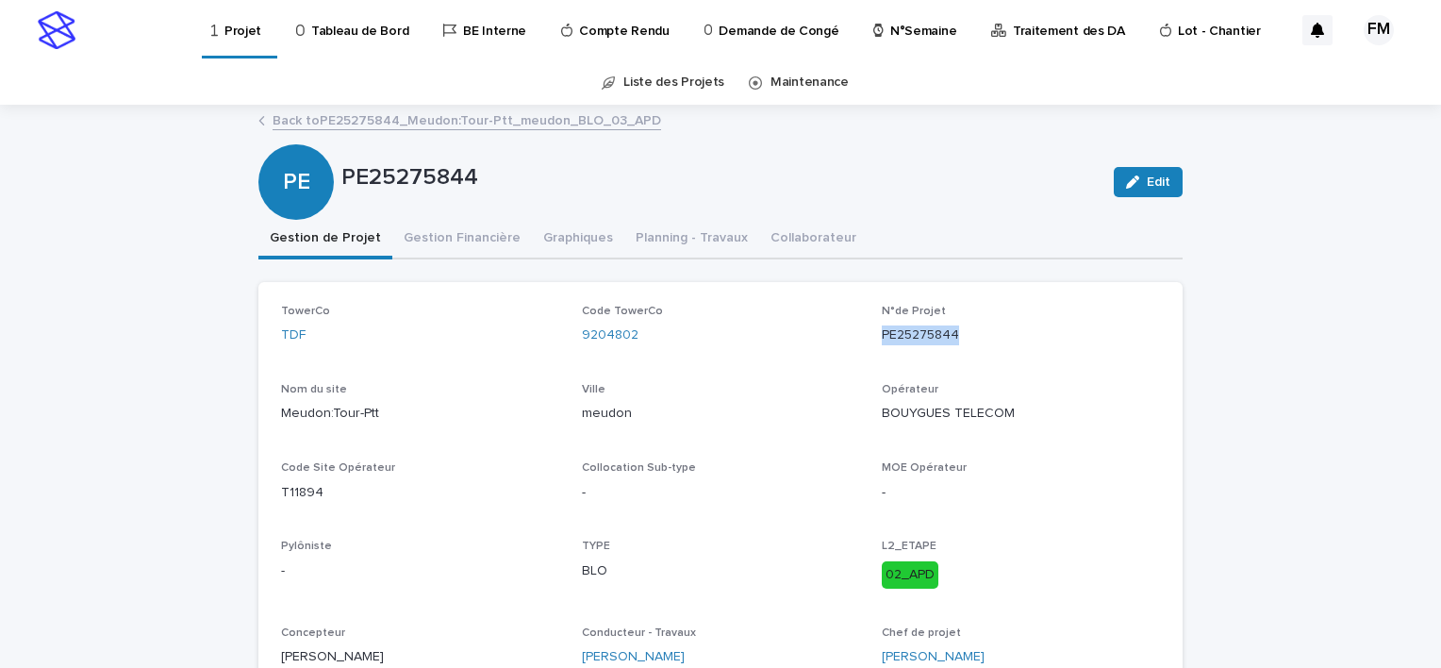
drag, startPoint x: 956, startPoint y: 336, endPoint x: 868, endPoint y: 343, distance: 89.0
click at [868, 343] on div "TowerCo TDF Code TowerCo 9204802 N°de Projet PE25275844 Nom du site Meudon:Tour…" at bounding box center [720, 493] width 879 height 377
copy p "PE25275844"
drag, startPoint x: 651, startPoint y: 339, endPoint x: 545, endPoint y: 343, distance: 105.8
click at [545, 343] on div "TowerCo TDF Code TowerCo 9204802 N°de Projet PE25275844 Nom du site Meudon:Tour…" at bounding box center [720, 493] width 879 height 377
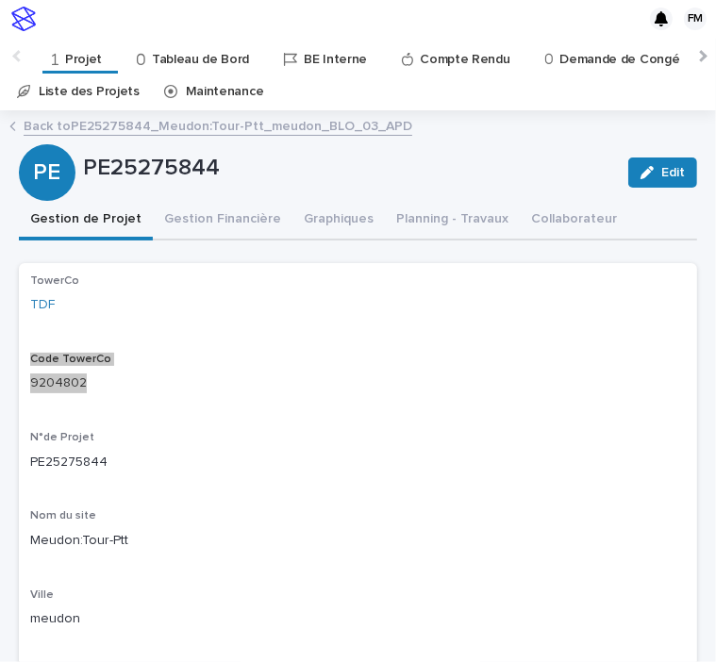
scroll to position [38, 0]
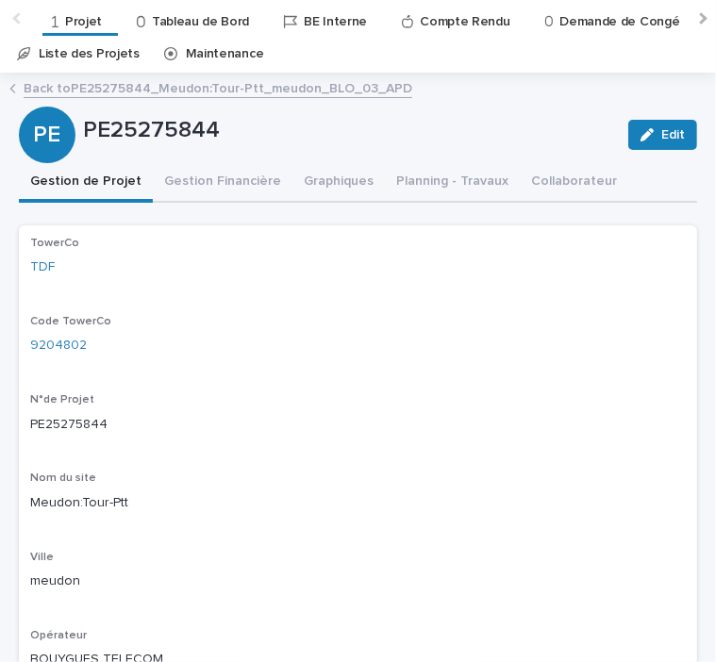
click at [275, 406] on div "N°de Projet PE25275844" at bounding box center [358, 421] width 656 height 56
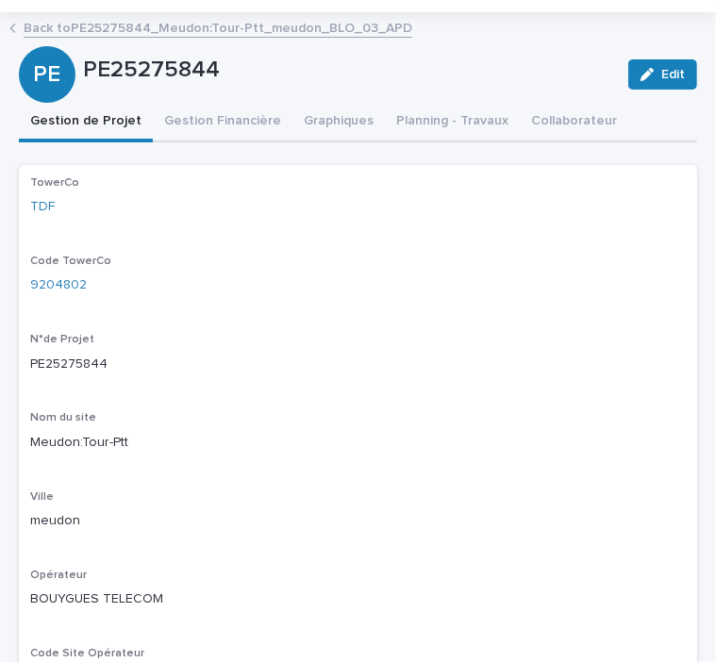
scroll to position [132, 0]
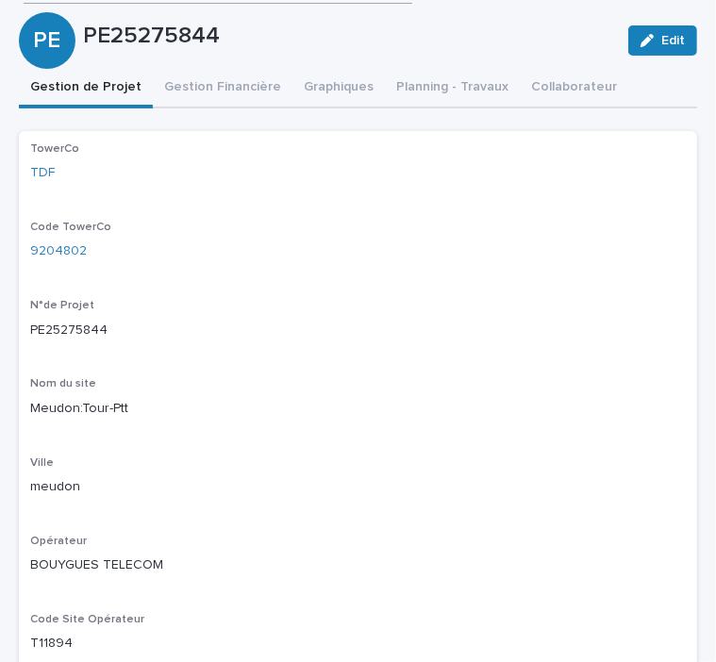
click at [106, 404] on p "Meudon:Tour-Ptt" at bounding box center [358, 409] width 656 height 20
copy p "Meudon:Tour-Ptt"
drag, startPoint x: 123, startPoint y: 261, endPoint x: 20, endPoint y: 254, distance: 103.1
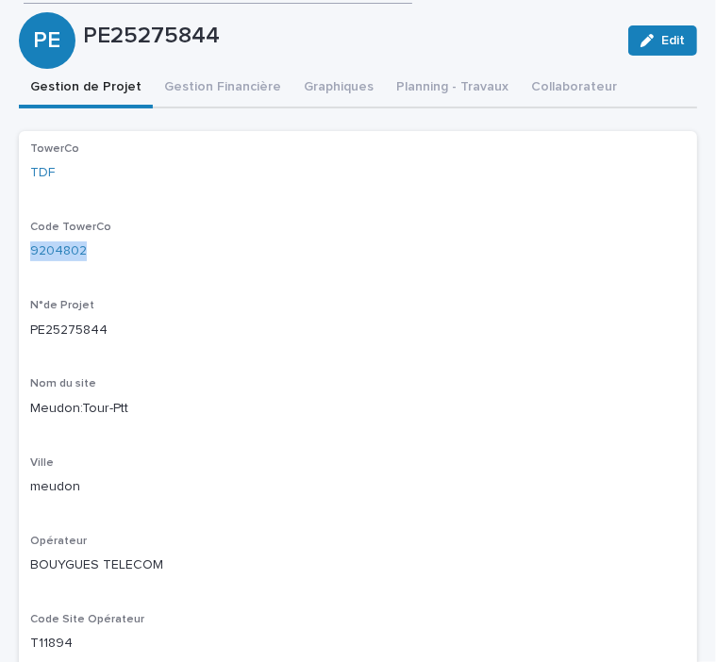
copy link "9204802"
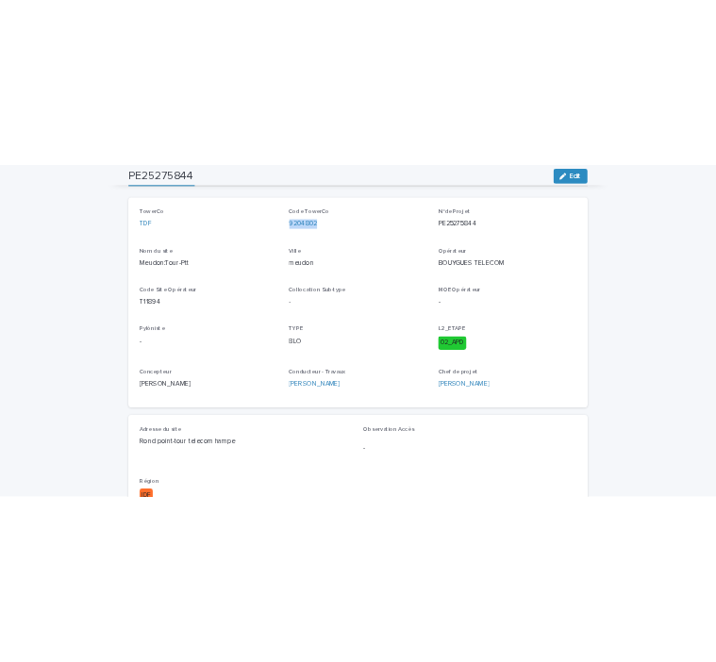
scroll to position [0, 0]
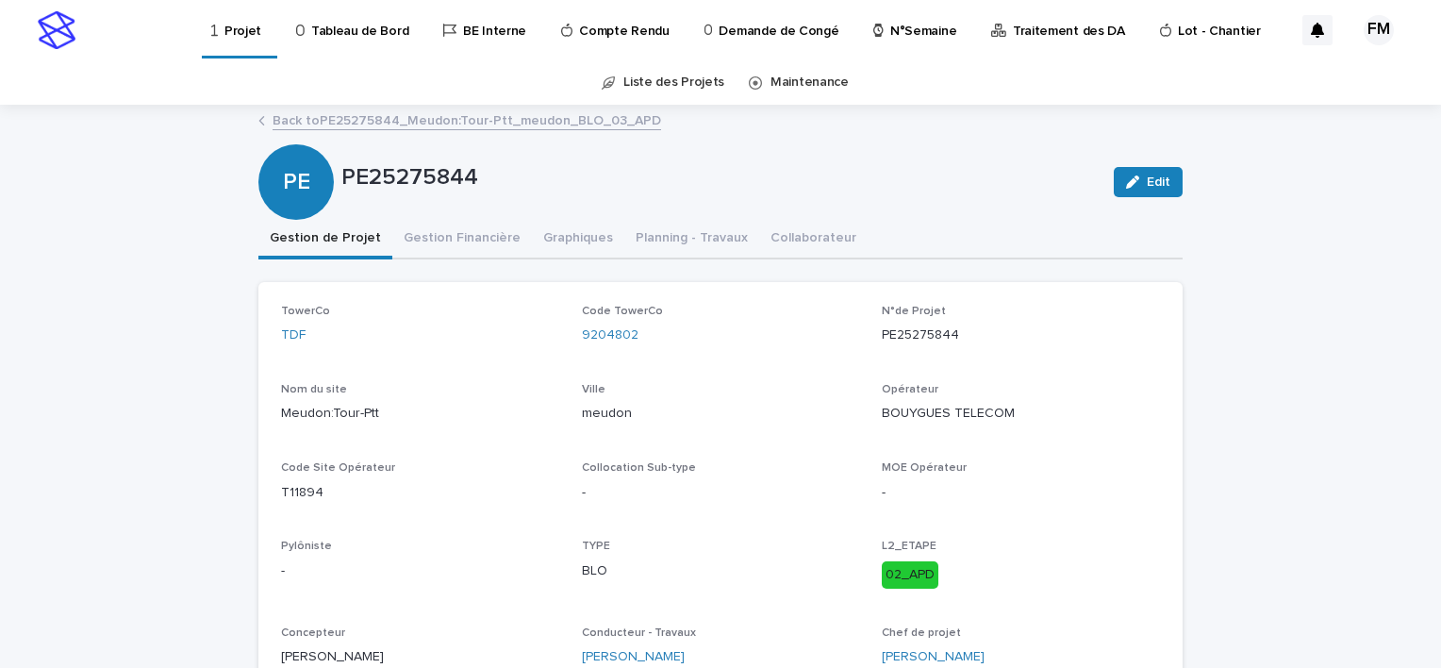
click at [332, 416] on p "Meudon:Tour-Ptt" at bounding box center [420, 414] width 278 height 20
copy p "Meudon:Tour-Ptt"
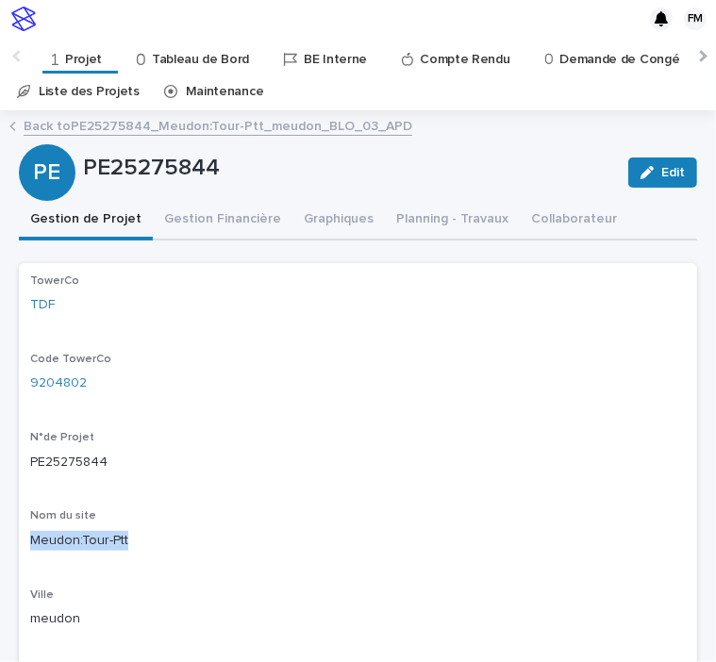
scroll to position [38, 0]
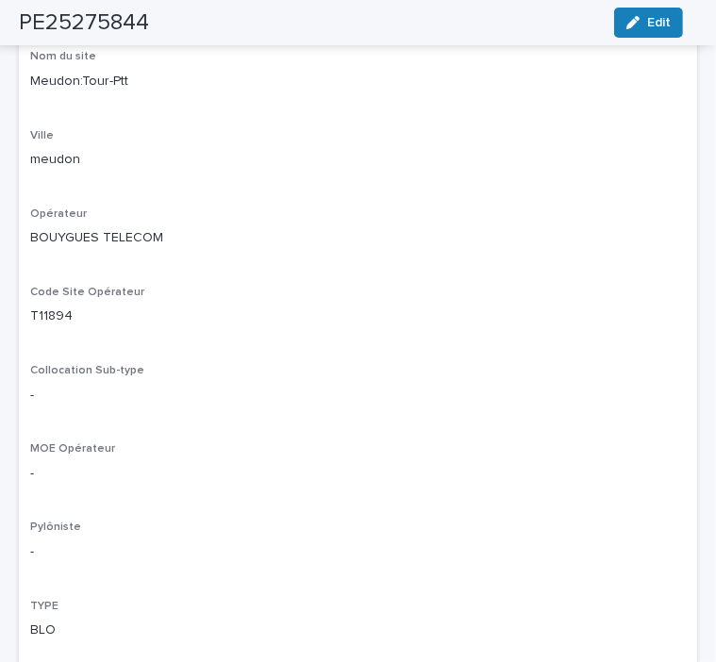
scroll to position [509, 0]
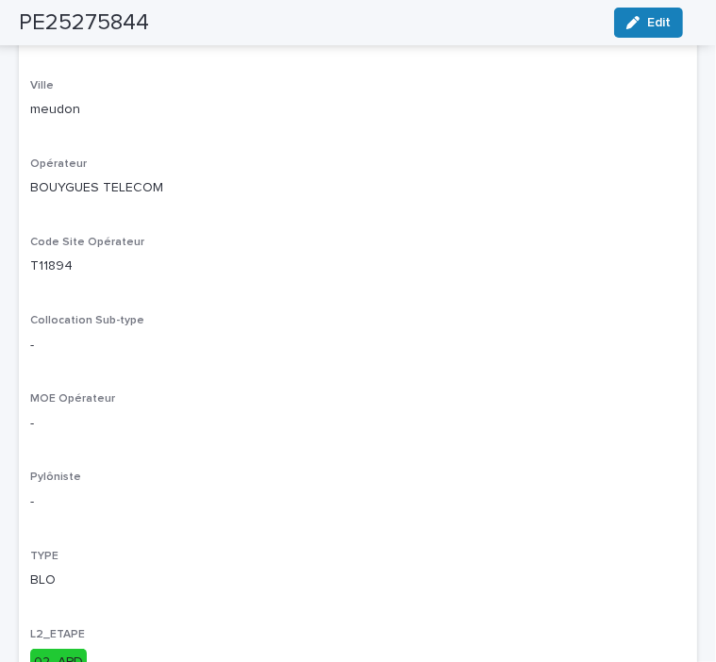
click at [58, 273] on p "T11894" at bounding box center [358, 267] width 656 height 20
click at [57, 267] on p "T11894" at bounding box center [358, 267] width 656 height 20
copy p "T11894"
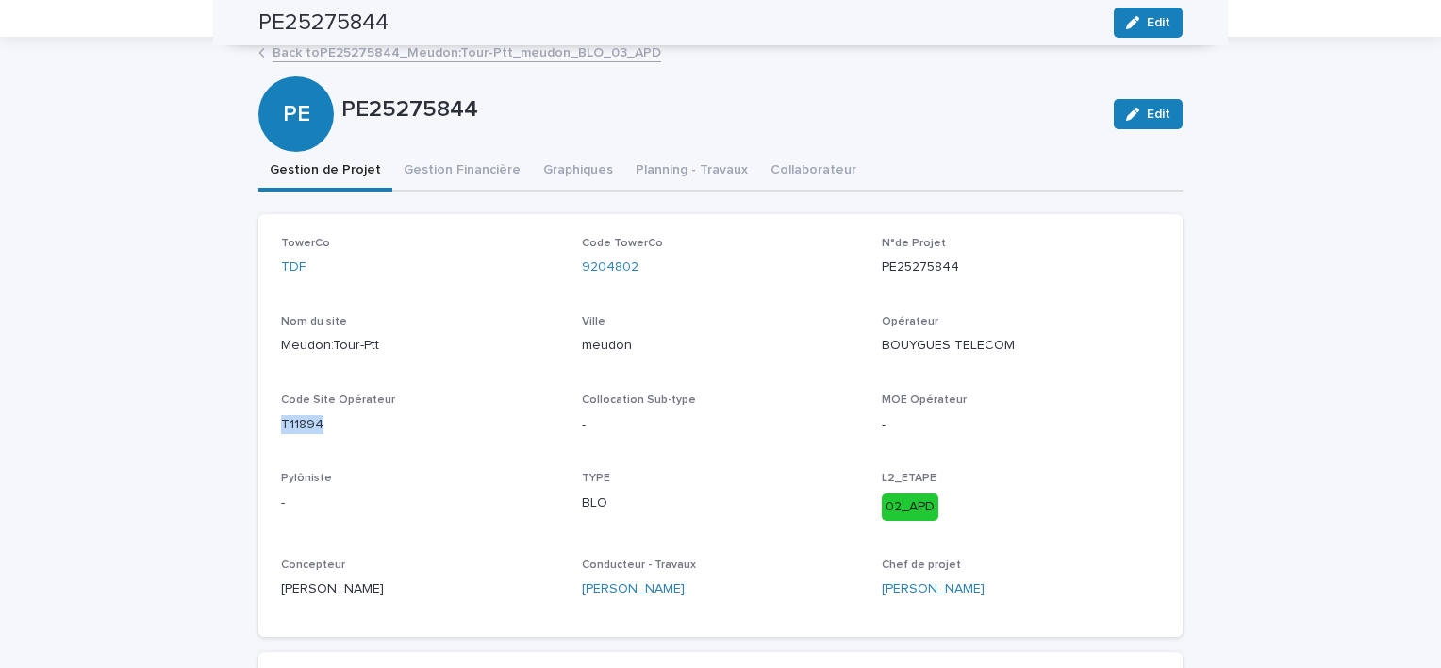
scroll to position [0, 0]
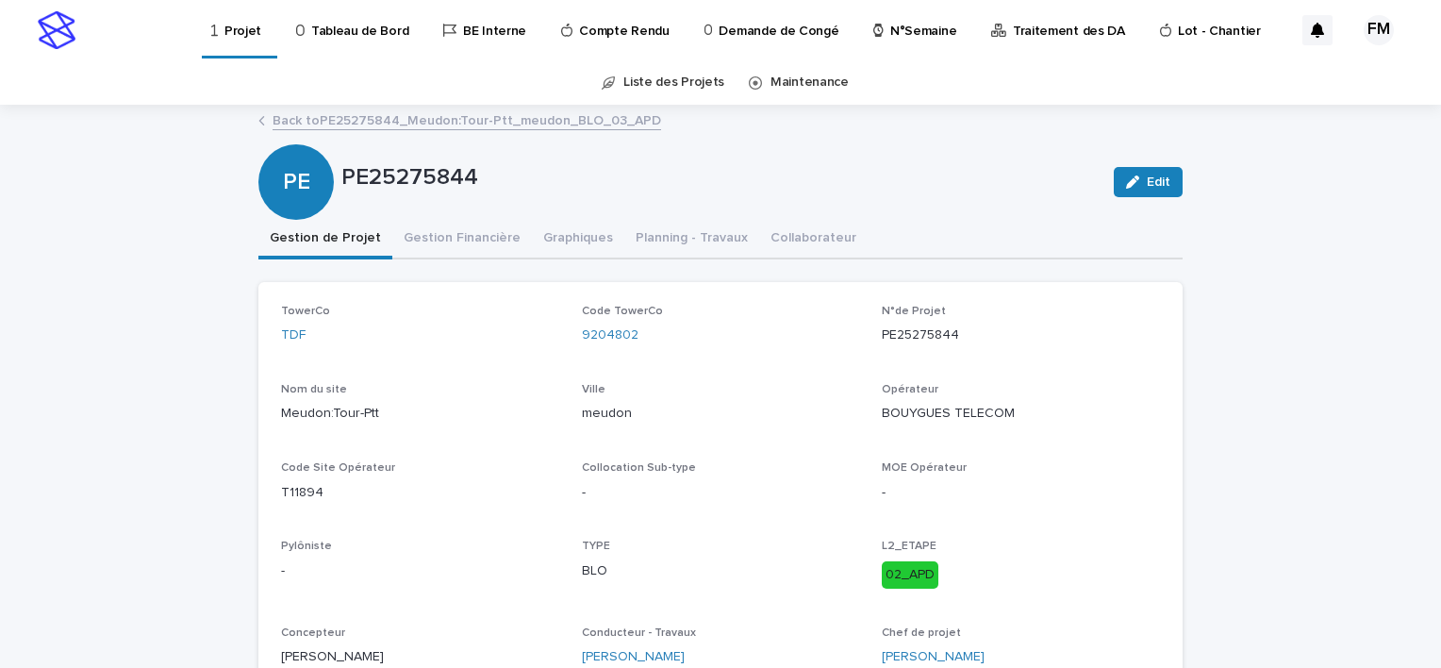
click at [915, 326] on p "PE25275844" at bounding box center [1021, 335] width 278 height 20
click at [915, 325] on p "PE25275844" at bounding box center [1021, 335] width 278 height 20
copy p "PE25275844"
